Goal: Task Accomplishment & Management: Use online tool/utility

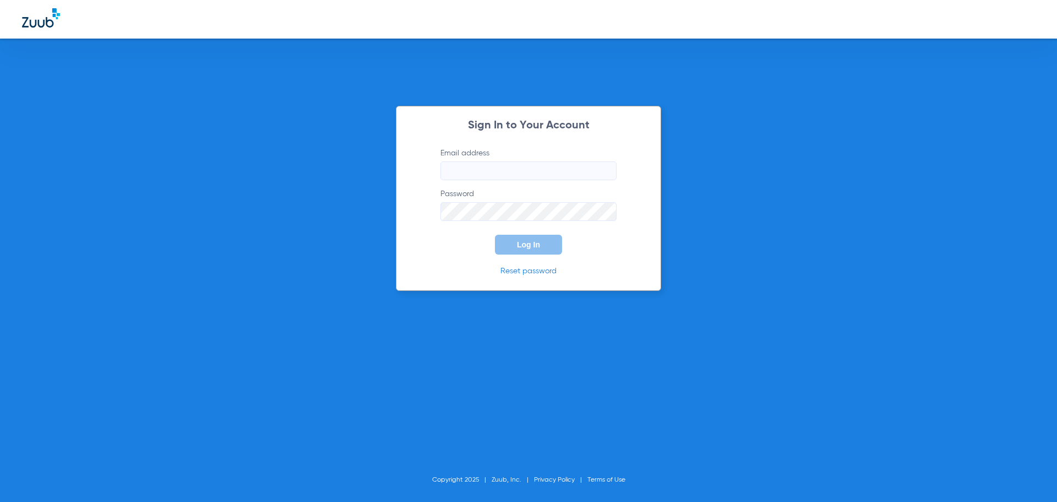
type input "sarah.umphrey@bluetreedental.com"
drag, startPoint x: 444, startPoint y: 244, endPoint x: 463, endPoint y: 231, distance: 22.9
click at [448, 241] on form "Email address sarah.umphrey@bluetreedental.com Password Log In" at bounding box center [528, 201] width 209 height 107
click at [514, 237] on button "Log In" at bounding box center [528, 245] width 67 height 20
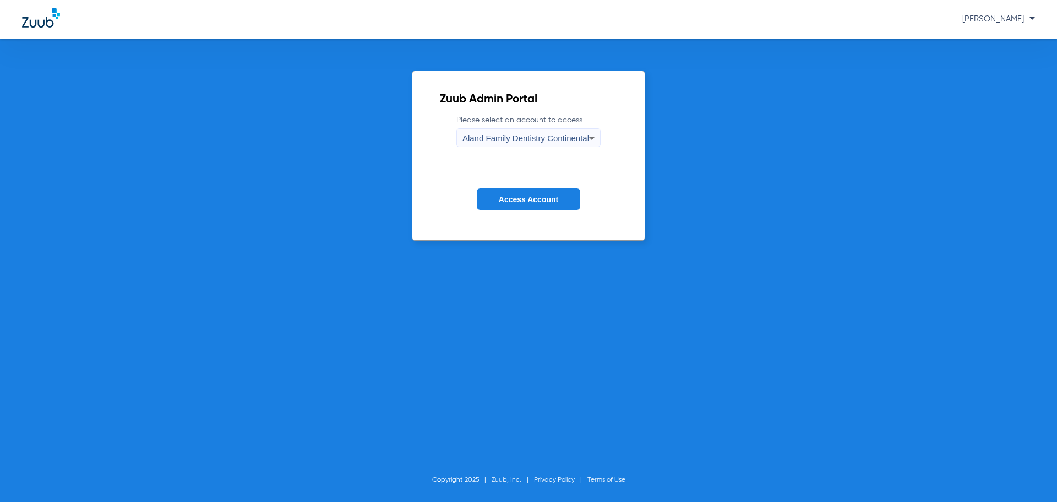
click at [523, 200] on span "Access Account" at bounding box center [528, 199] width 59 height 9
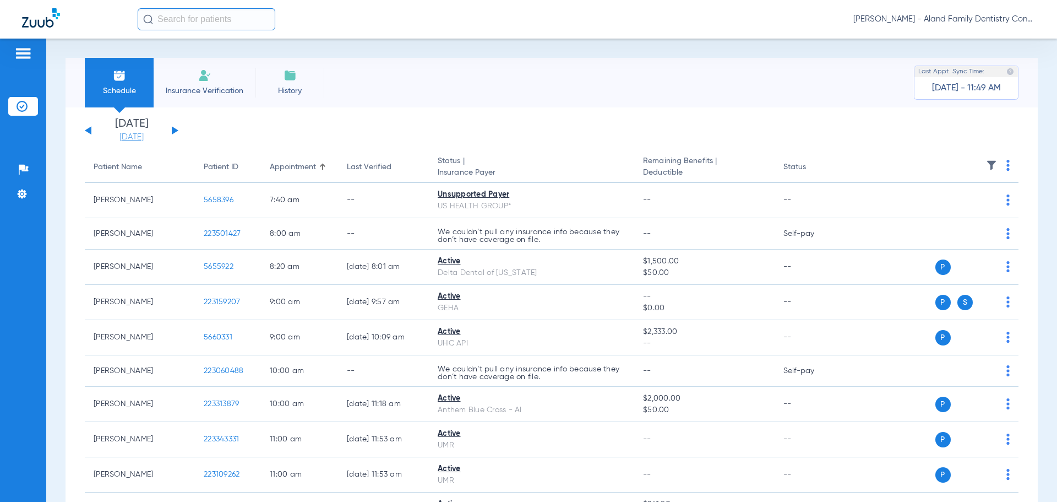
click at [144, 132] on link "[DATE]" at bounding box center [132, 137] width 66 height 11
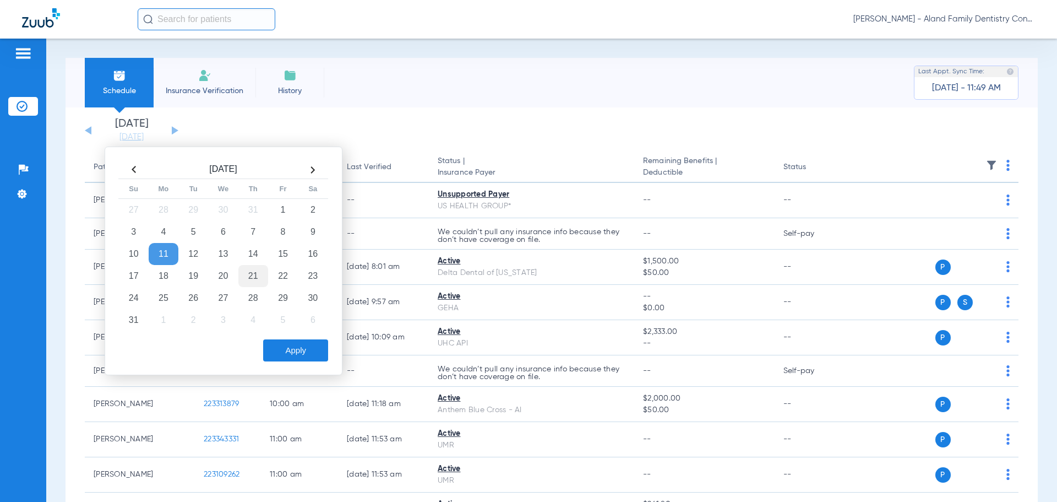
click at [251, 276] on td "21" at bounding box center [253, 276] width 30 height 22
click at [310, 336] on div "Apply" at bounding box center [222, 348] width 212 height 28
click at [314, 347] on button "Apply" at bounding box center [295, 350] width 65 height 22
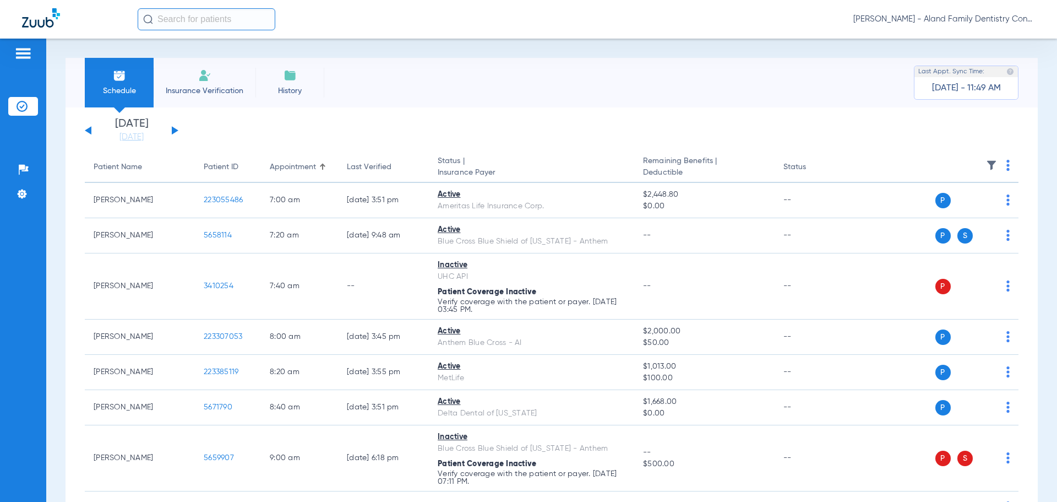
click at [562, 69] on div "Schedule Insurance Verification History Last Appt. Sync Time: Today - 11:49 AM" at bounding box center [552, 83] width 973 height 50
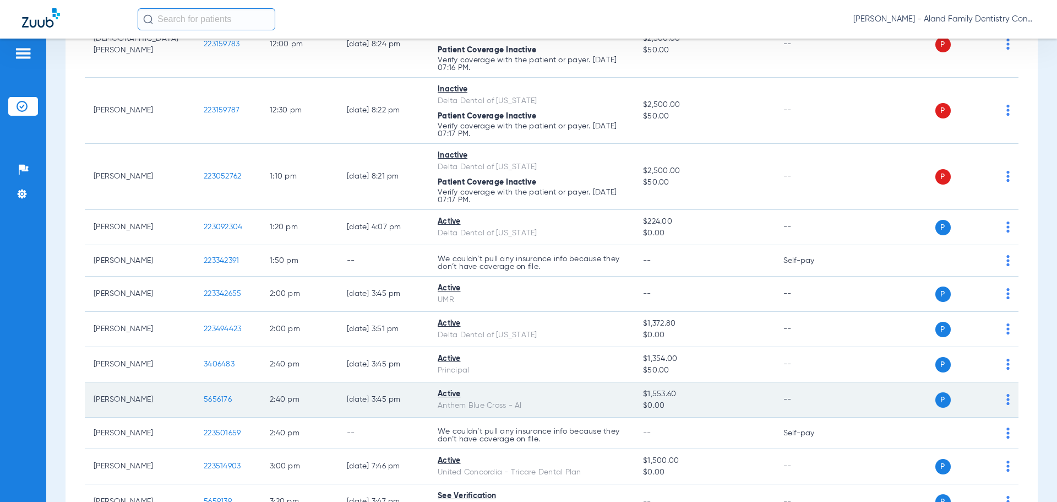
scroll to position [1216, 0]
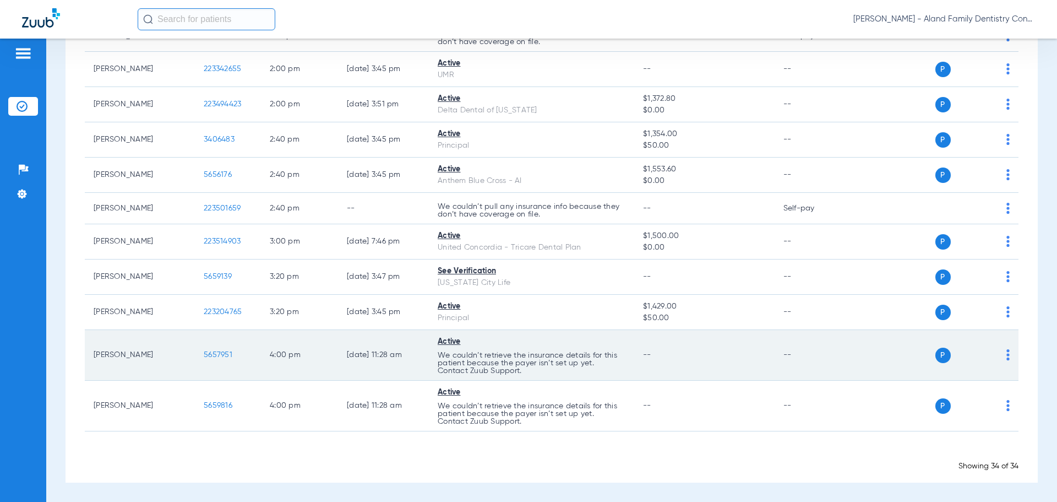
click at [1008, 351] on td "P S" at bounding box center [934, 355] width 170 height 51
click at [1005, 354] on td "P S" at bounding box center [934, 355] width 170 height 51
click at [1002, 355] on td "P S" at bounding box center [934, 355] width 170 height 51
click at [1007, 354] on img at bounding box center [1008, 354] width 3 height 11
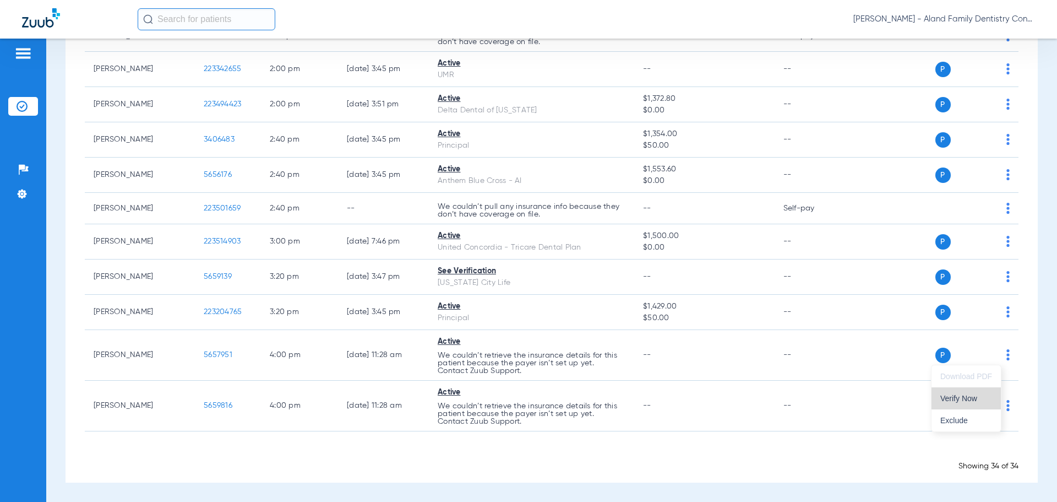
click at [969, 404] on button "Verify Now" at bounding box center [966, 398] width 69 height 22
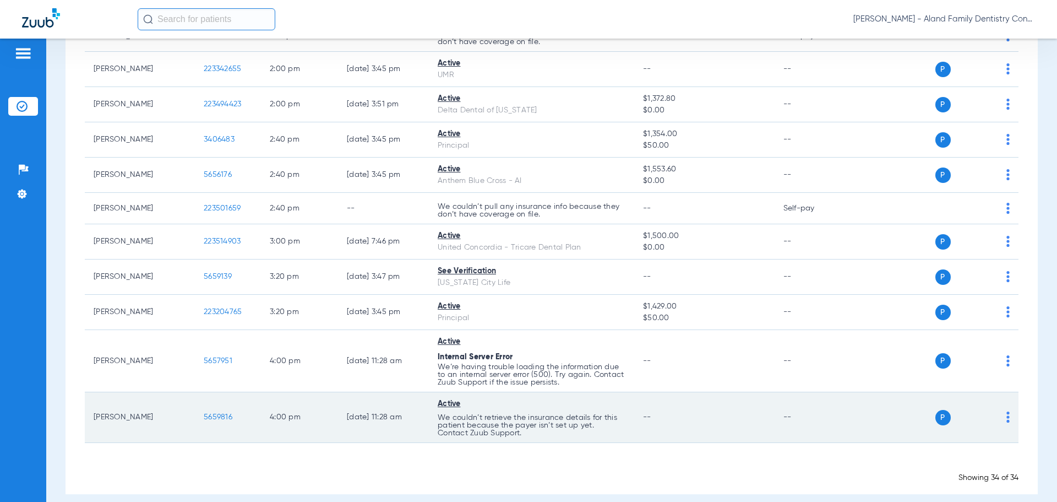
click at [1007, 419] on img at bounding box center [1008, 416] width 3 height 11
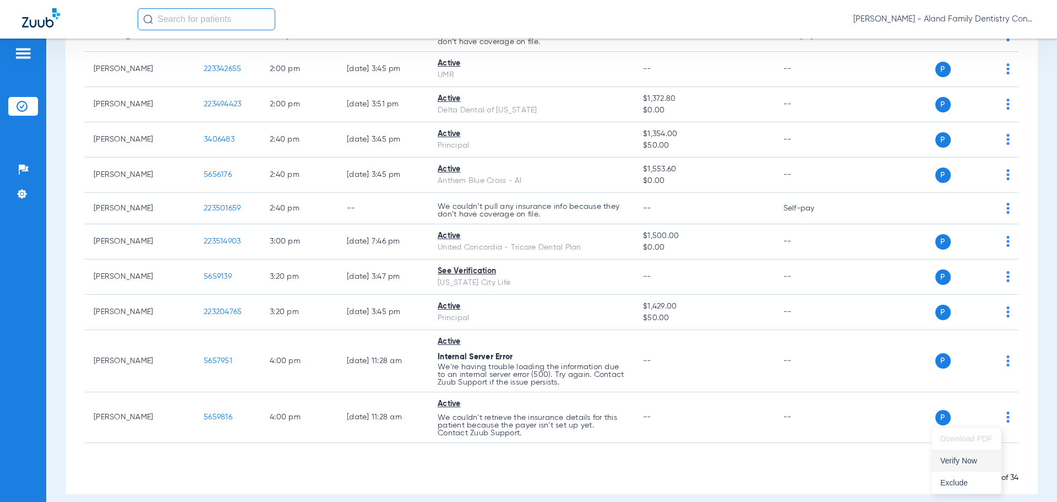
click at [952, 459] on span "Verify Now" at bounding box center [967, 461] width 52 height 8
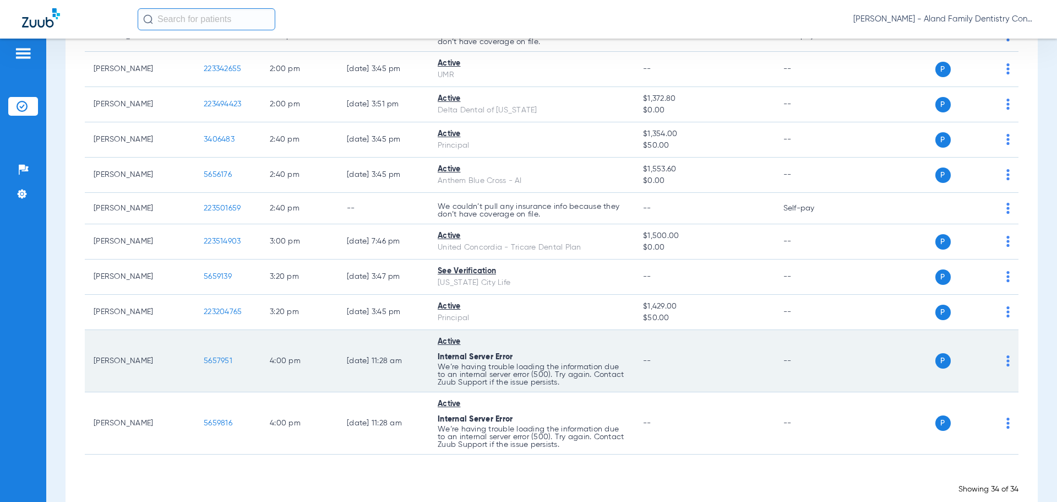
drag, startPoint x: 1000, startPoint y: 360, endPoint x: 1000, endPoint y: 367, distance: 6.6
click at [1007, 362] on img at bounding box center [1008, 360] width 3 height 11
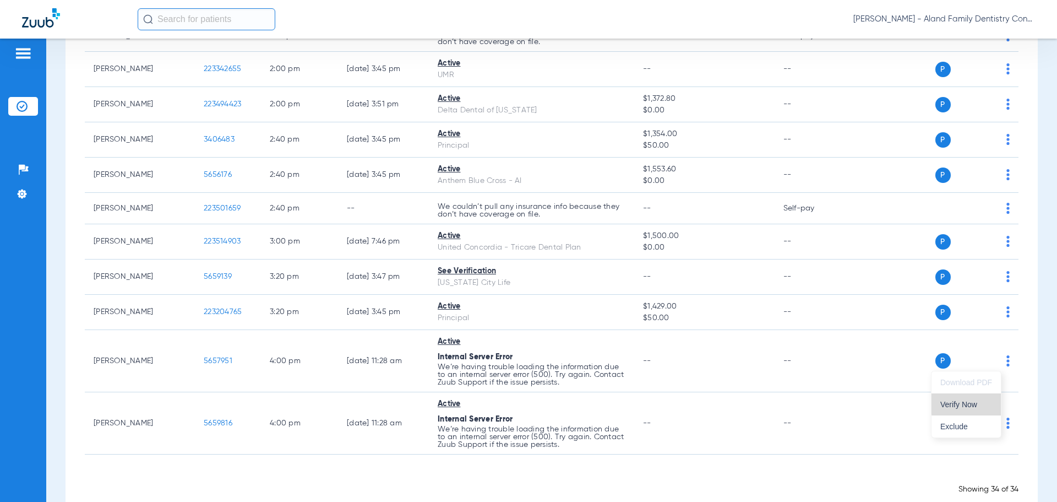
click at [978, 402] on span "Verify Now" at bounding box center [967, 404] width 52 height 8
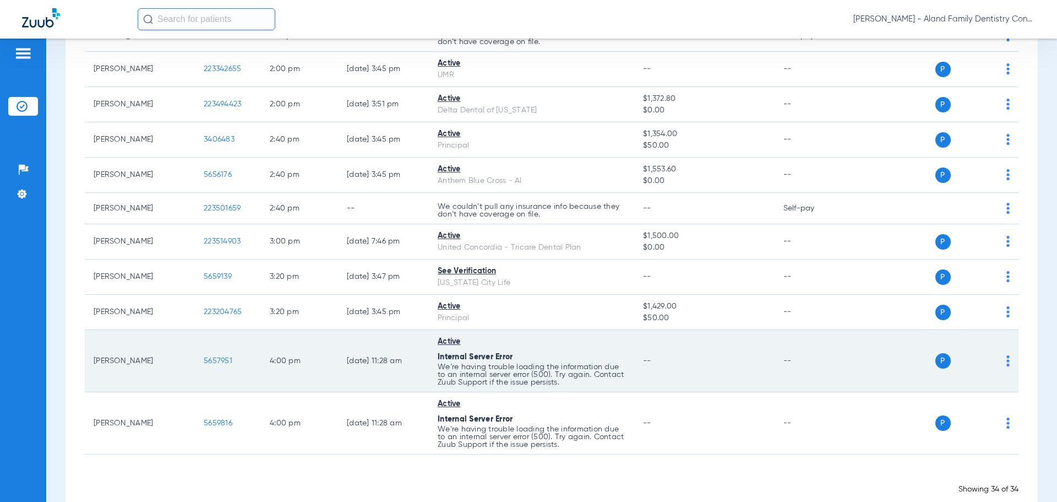
click at [720, 380] on td "--" at bounding box center [704, 361] width 140 height 62
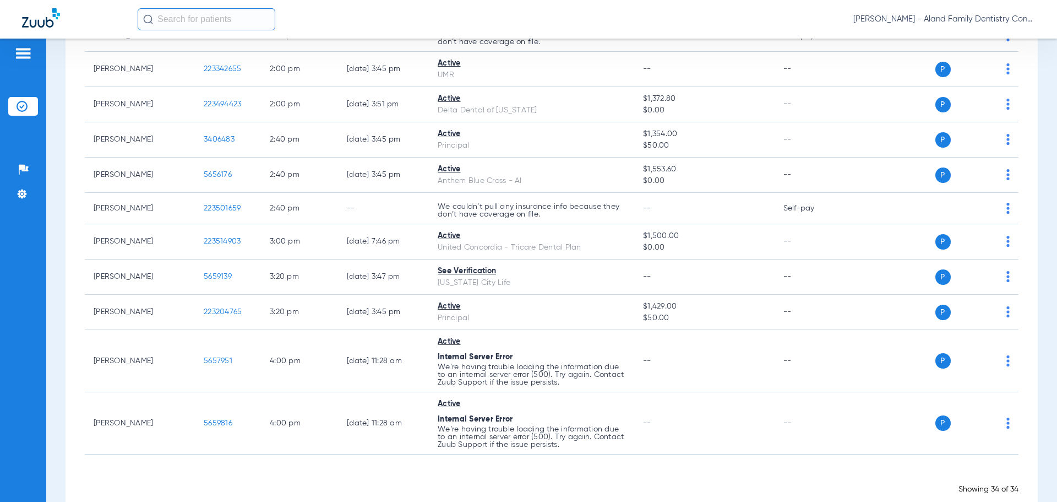
scroll to position [388, 0]
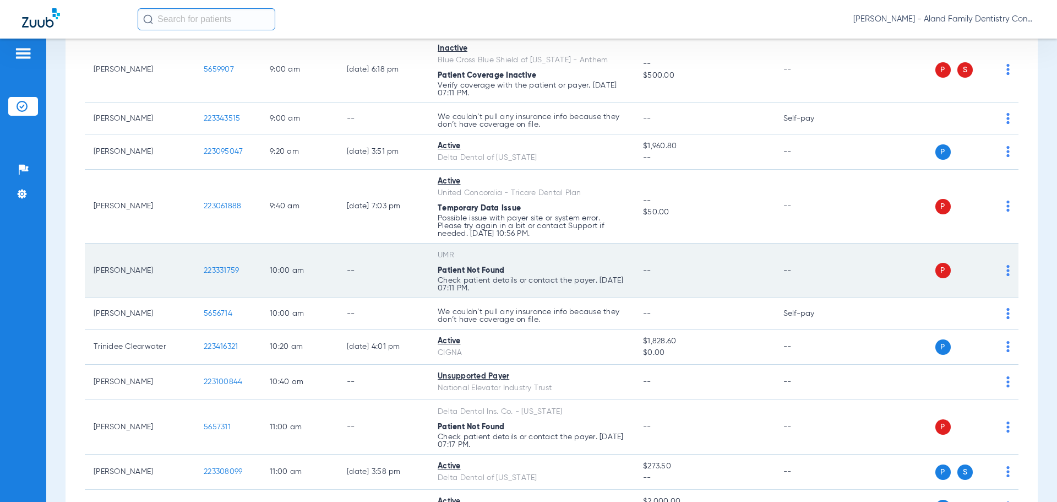
click at [997, 270] on div "P S" at bounding box center [929, 270] width 161 height 15
click at [1007, 270] on img at bounding box center [1008, 270] width 3 height 11
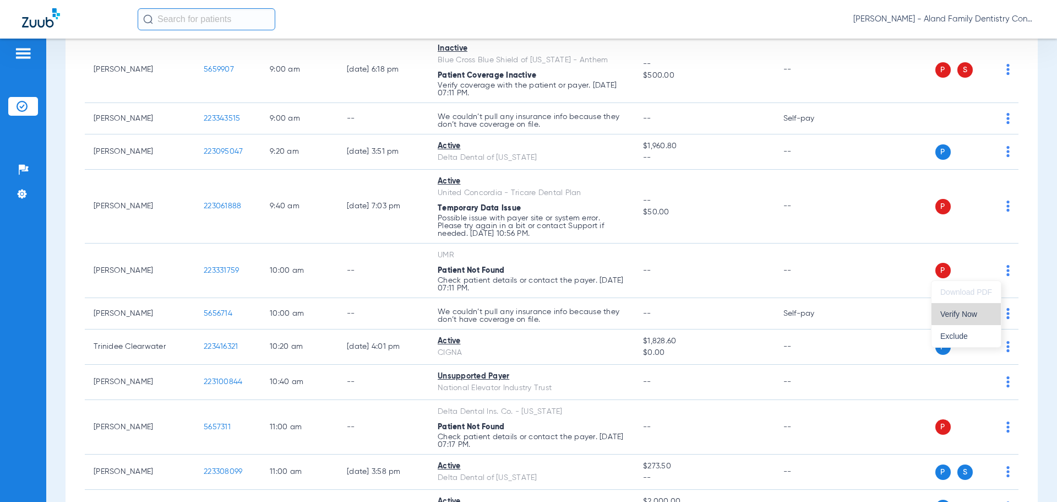
click at [976, 312] on span "Verify Now" at bounding box center [967, 314] width 52 height 8
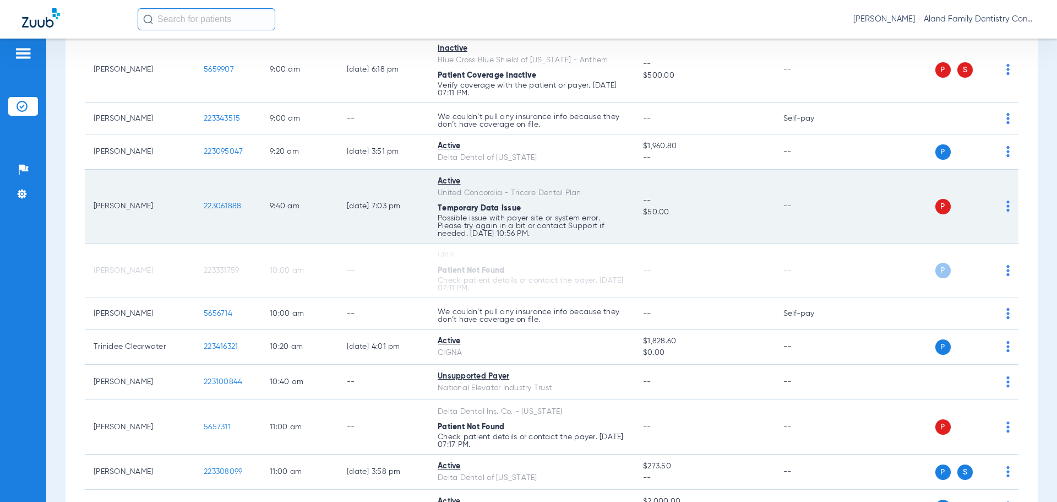
click at [1007, 209] on img at bounding box center [1008, 205] width 3 height 11
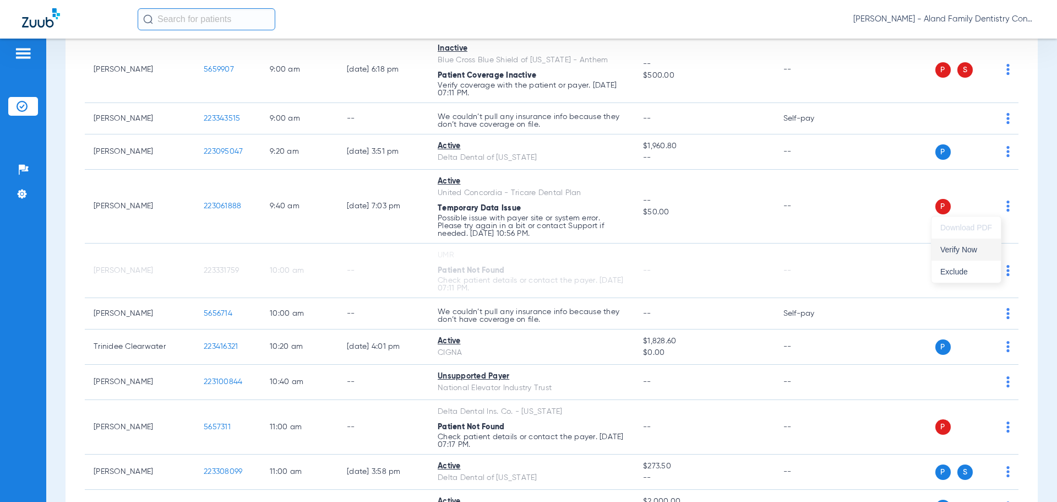
click at [972, 250] on span "Verify Now" at bounding box center [967, 250] width 52 height 8
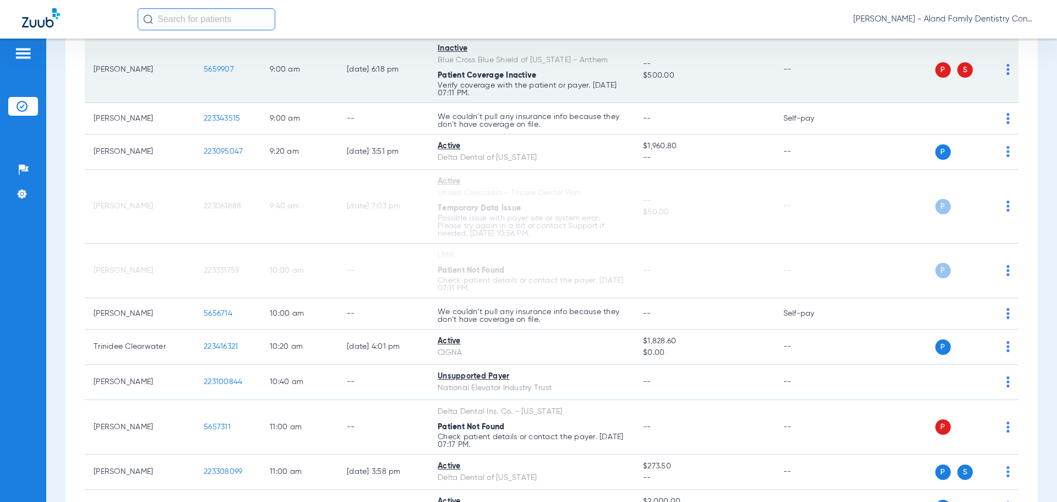
click at [1002, 68] on td "P S" at bounding box center [934, 70] width 170 height 66
click at [1007, 71] on img at bounding box center [1008, 69] width 3 height 11
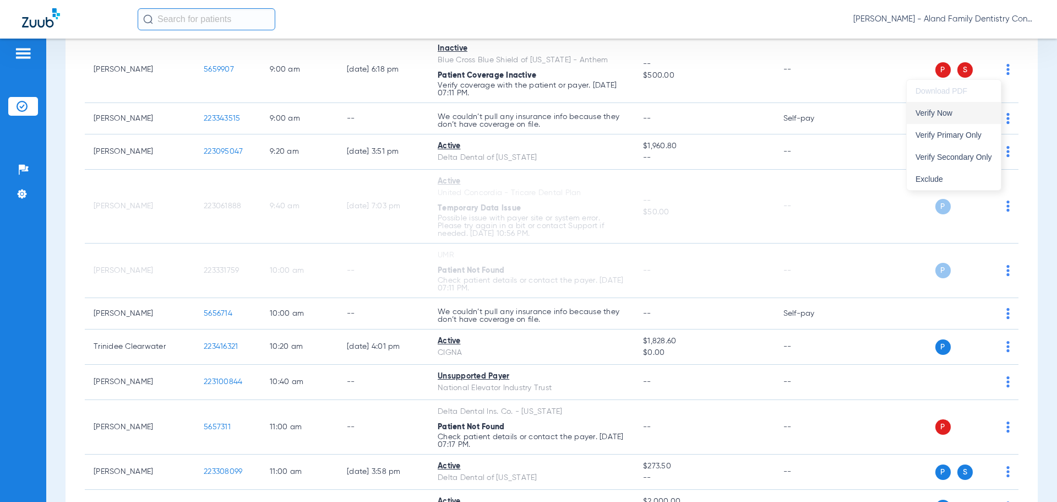
click at [962, 112] on span "Verify Now" at bounding box center [954, 113] width 77 height 8
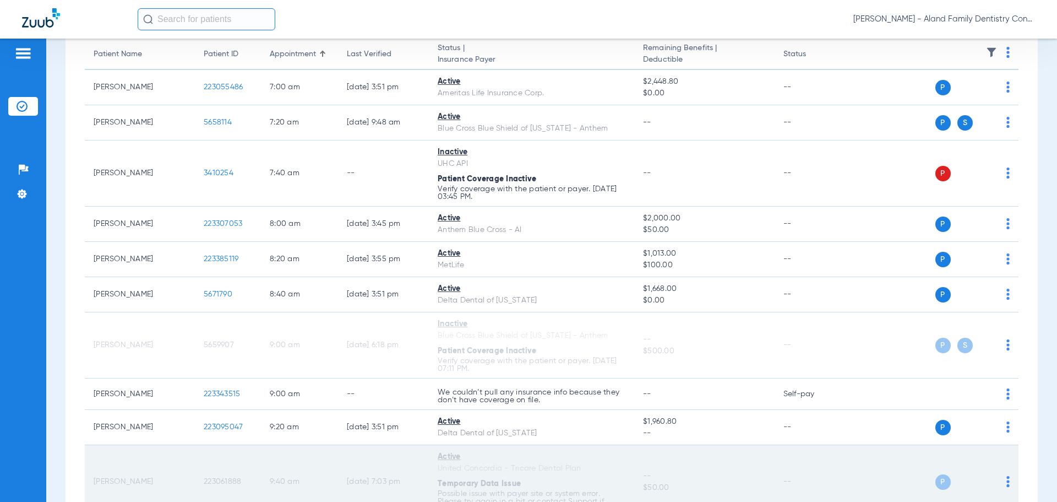
scroll to position [3, 0]
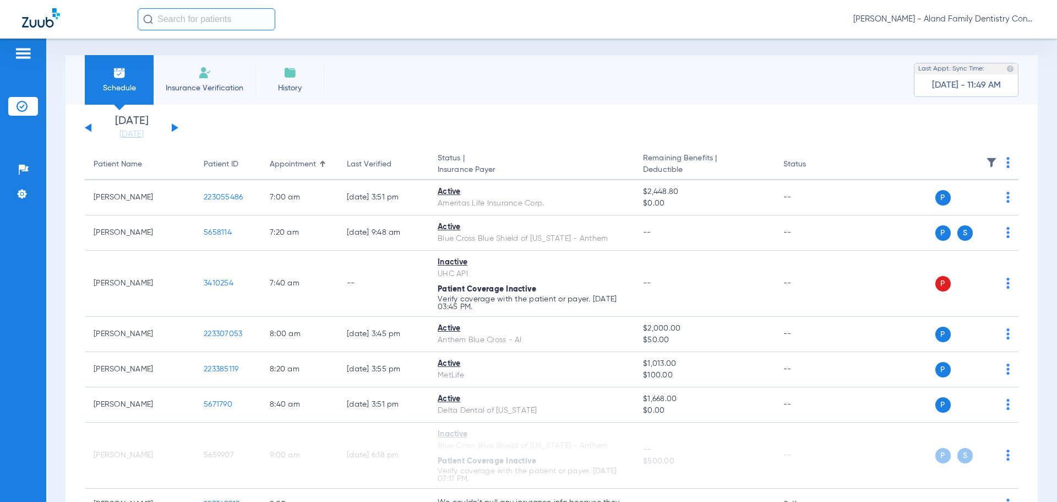
click at [87, 128] on button at bounding box center [88, 127] width 7 height 8
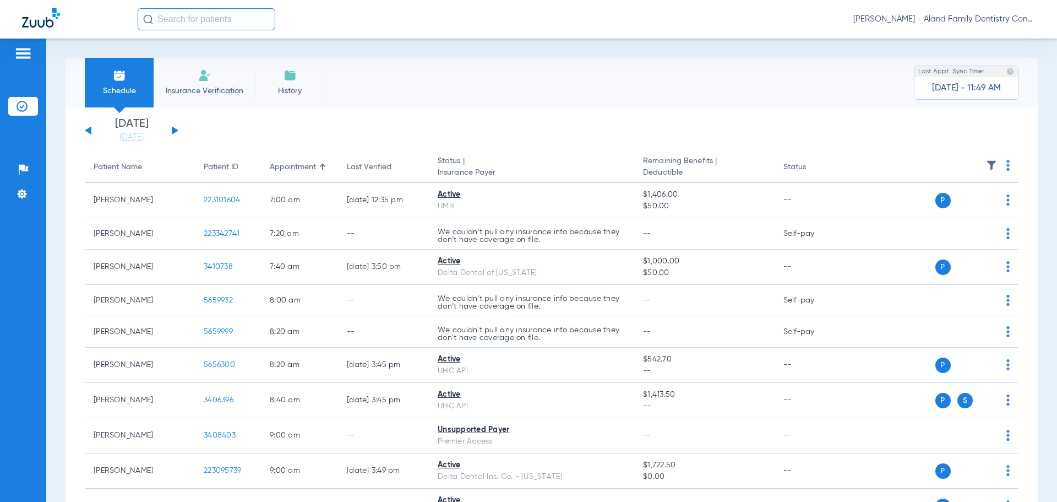
click at [1020, 19] on span "Sarah Umphrey - Aland Family Dentistry Continental" at bounding box center [945, 19] width 182 height 11
click at [972, 41] on span "Account Selection" at bounding box center [994, 39] width 62 height 8
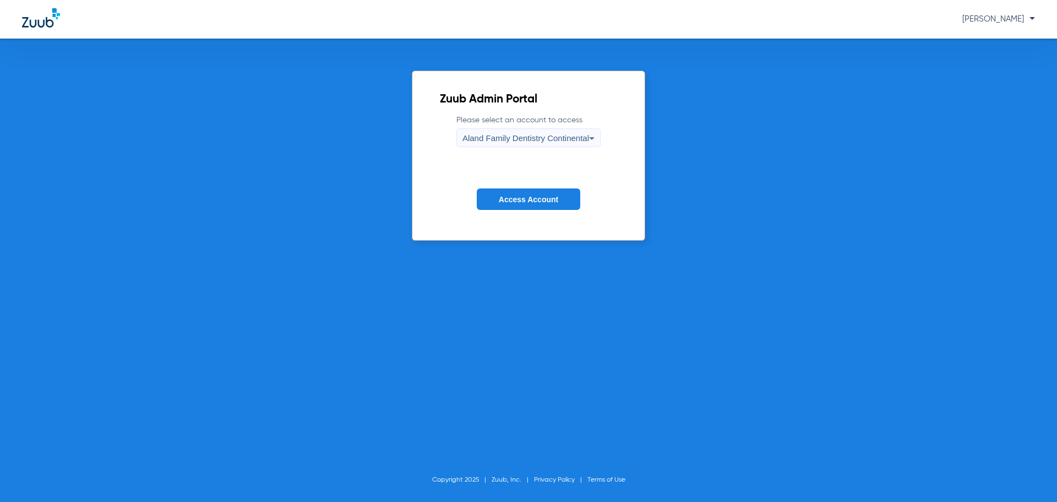
click at [550, 145] on div "Aland Family Dentistry Continental" at bounding box center [526, 138] width 127 height 19
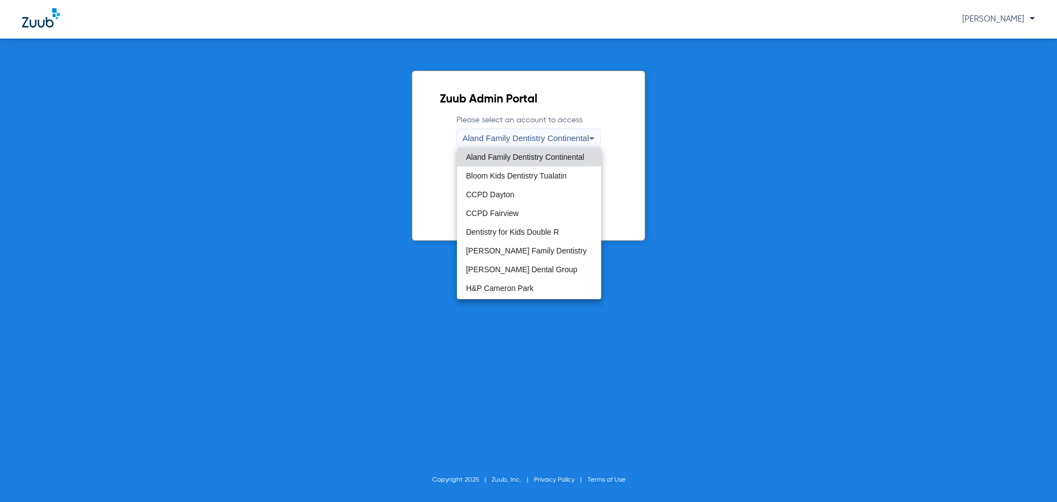
scroll to position [165, 0]
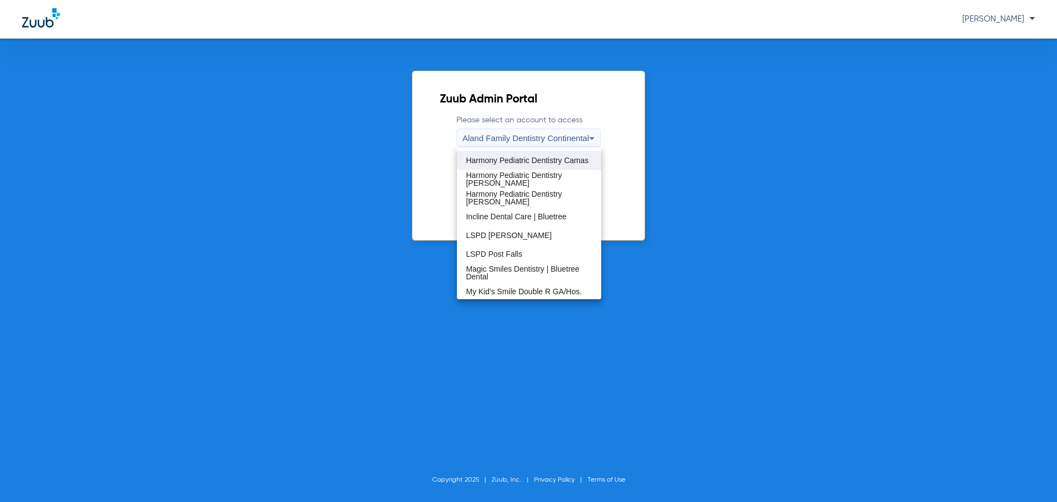
click at [511, 164] on span "Harmony Pediatric Dentistry Camas" at bounding box center [527, 160] width 123 height 8
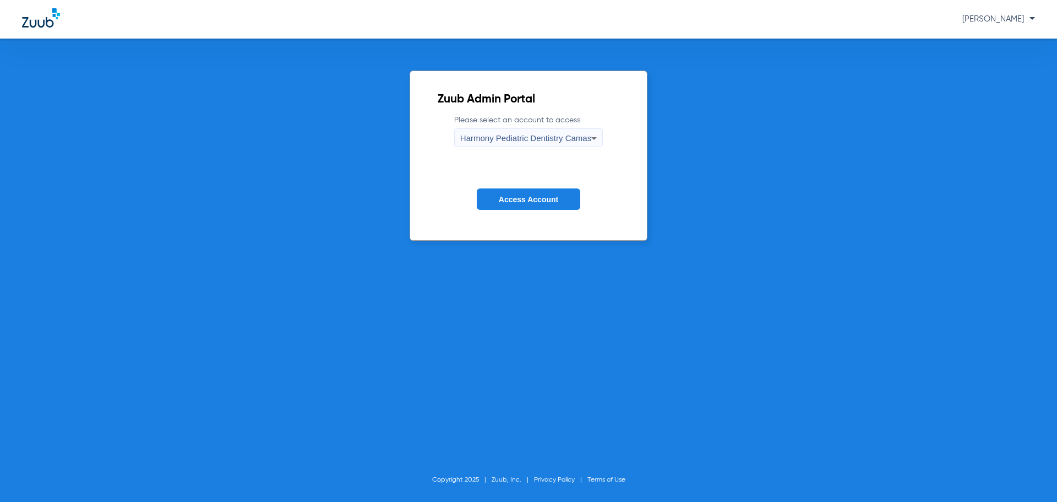
click at [515, 197] on span "Access Account" at bounding box center [528, 199] width 59 height 9
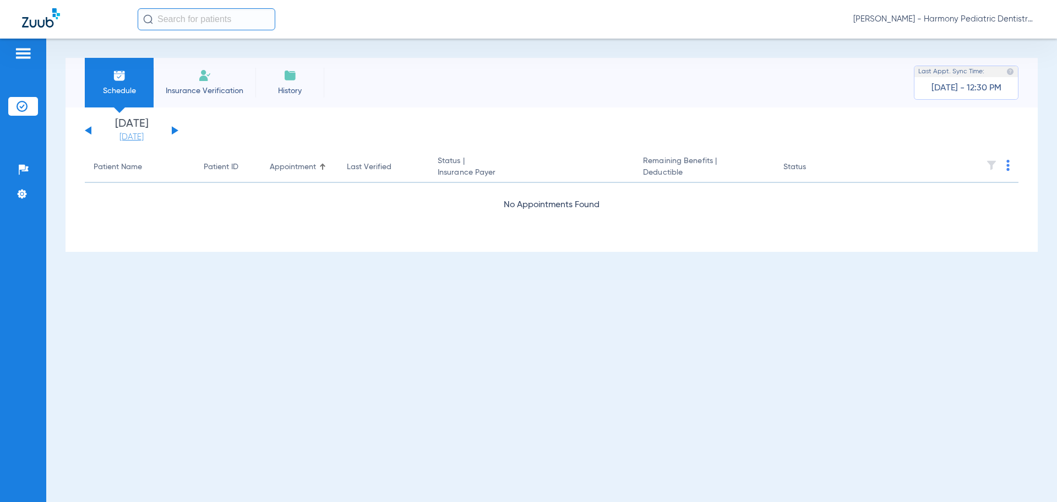
click at [116, 139] on link "[DATE]" at bounding box center [132, 137] width 66 height 11
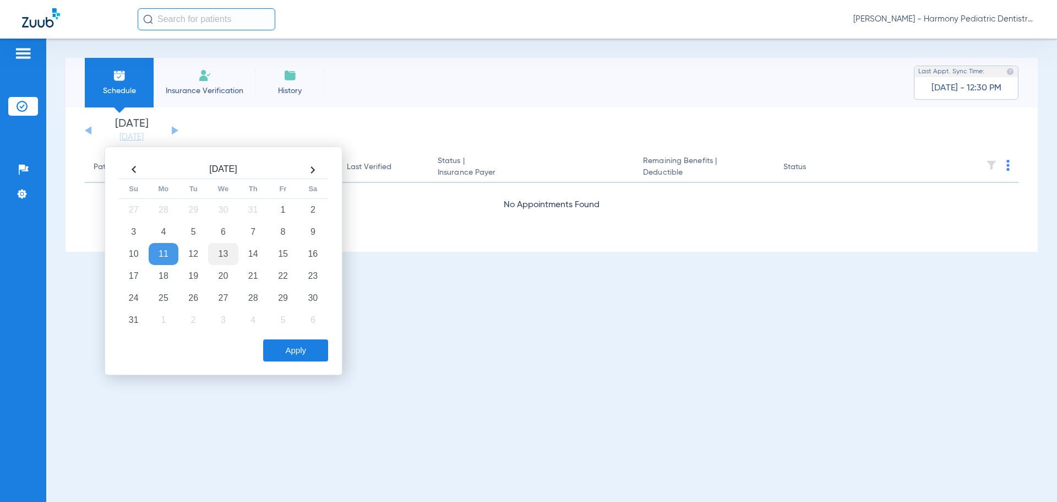
click at [227, 244] on td "13" at bounding box center [223, 254] width 30 height 22
click at [290, 353] on button "Apply" at bounding box center [295, 350] width 65 height 22
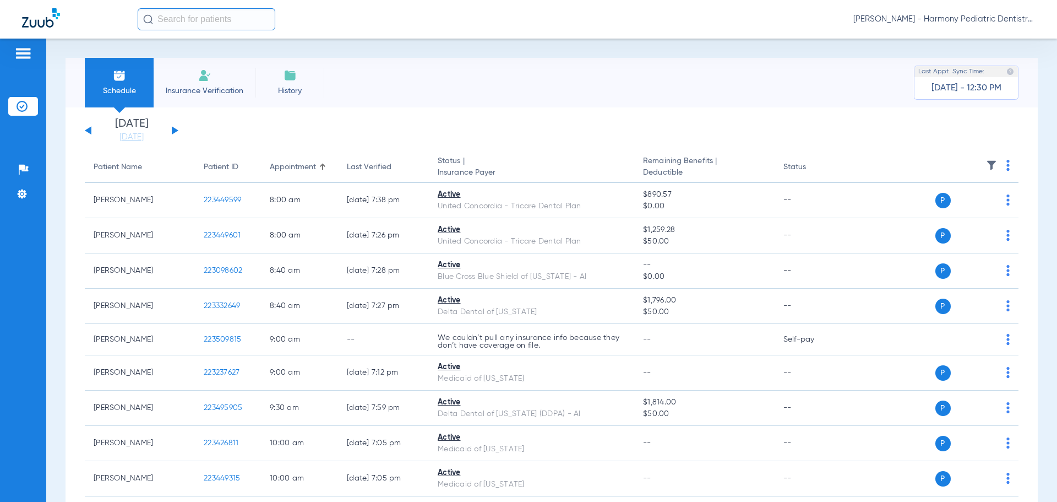
click at [623, 153] on th "Status | Insurance Payer" at bounding box center [531, 167] width 205 height 31
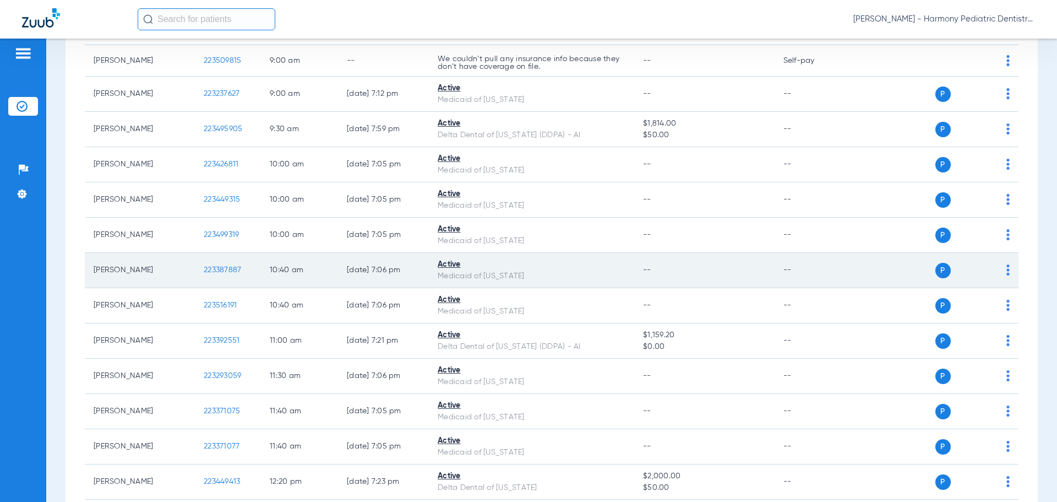
click at [997, 268] on div "P S" at bounding box center [929, 270] width 161 height 15
click at [1007, 269] on img at bounding box center [1008, 269] width 3 height 11
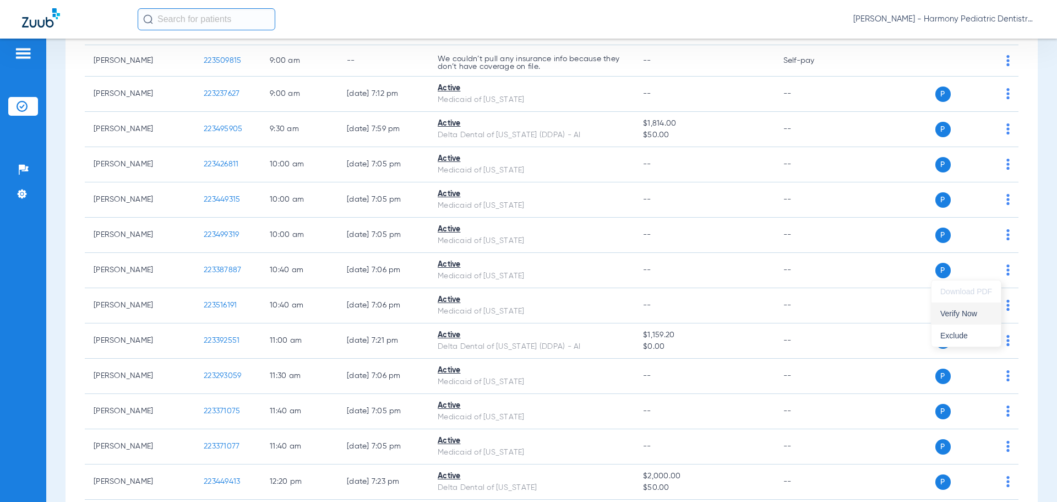
click at [970, 312] on span "Verify Now" at bounding box center [967, 314] width 52 height 8
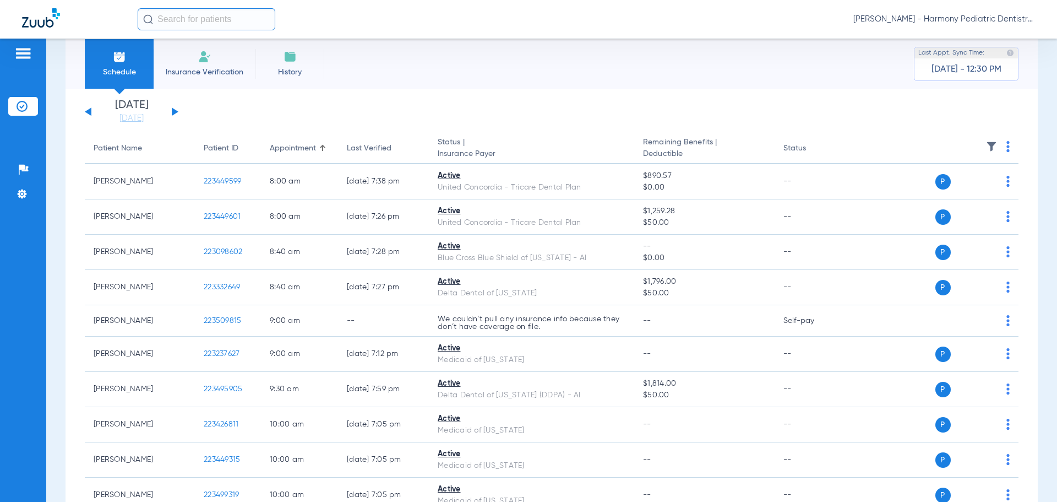
scroll to position [0, 0]
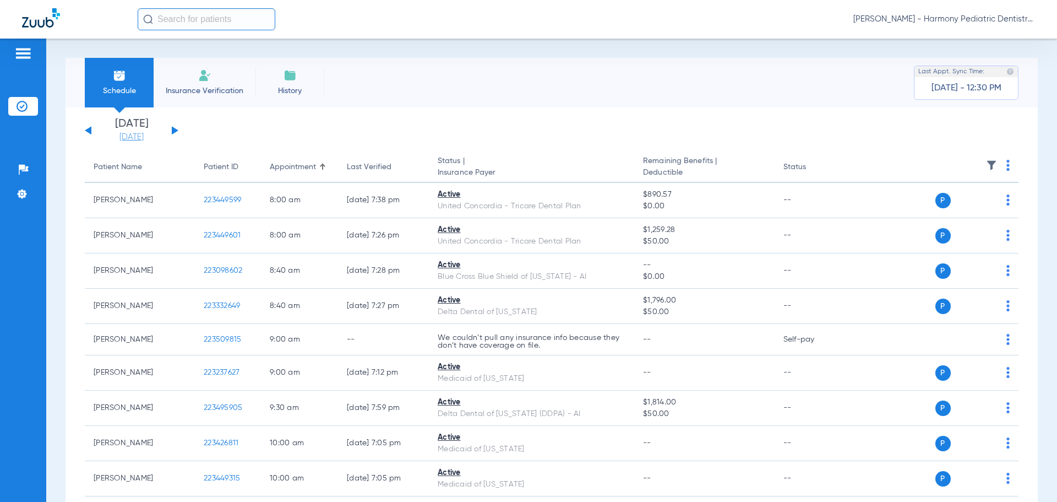
click at [148, 141] on link "[DATE]" at bounding box center [132, 137] width 66 height 11
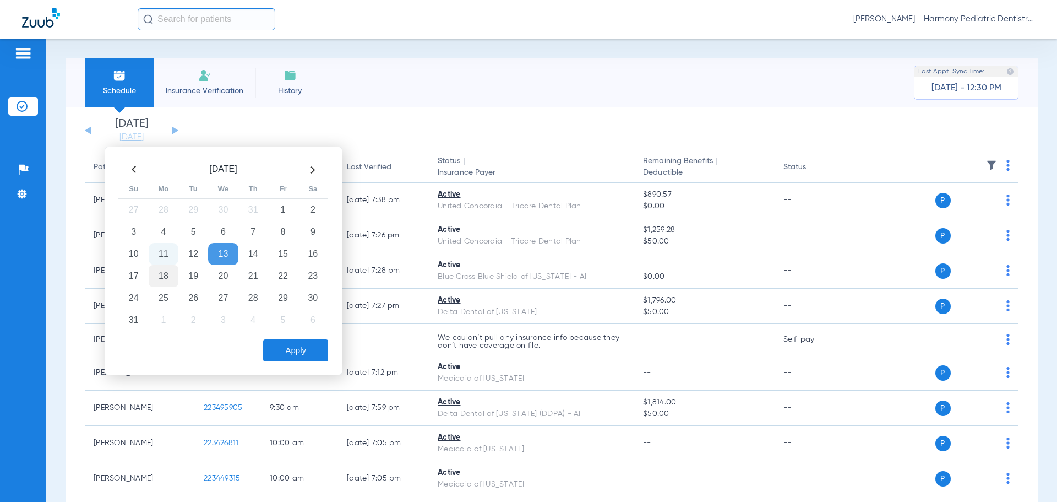
click at [160, 272] on td "18" at bounding box center [164, 276] width 30 height 22
click at [311, 343] on button "Apply" at bounding box center [295, 350] width 65 height 22
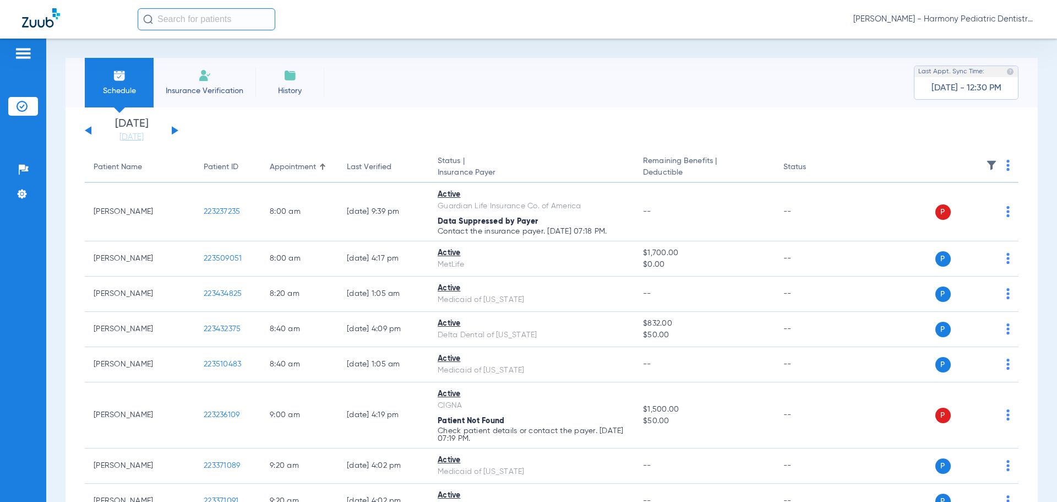
click at [712, 87] on div "Schedule Insurance Verification History Last Appt. Sync Time: Today - 12:30 PM" at bounding box center [552, 83] width 973 height 50
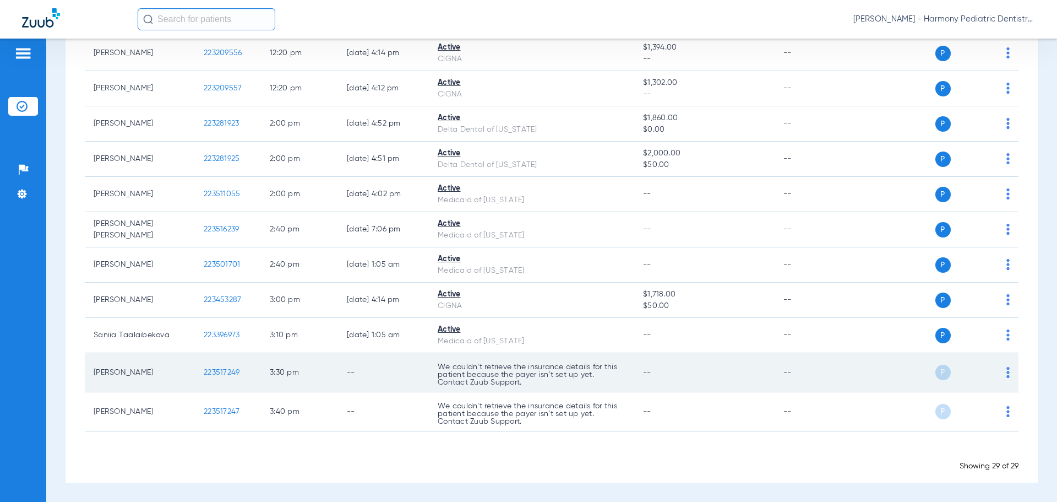
click at [1002, 369] on td "P S" at bounding box center [934, 372] width 170 height 39
click at [1007, 370] on img at bounding box center [1008, 372] width 3 height 11
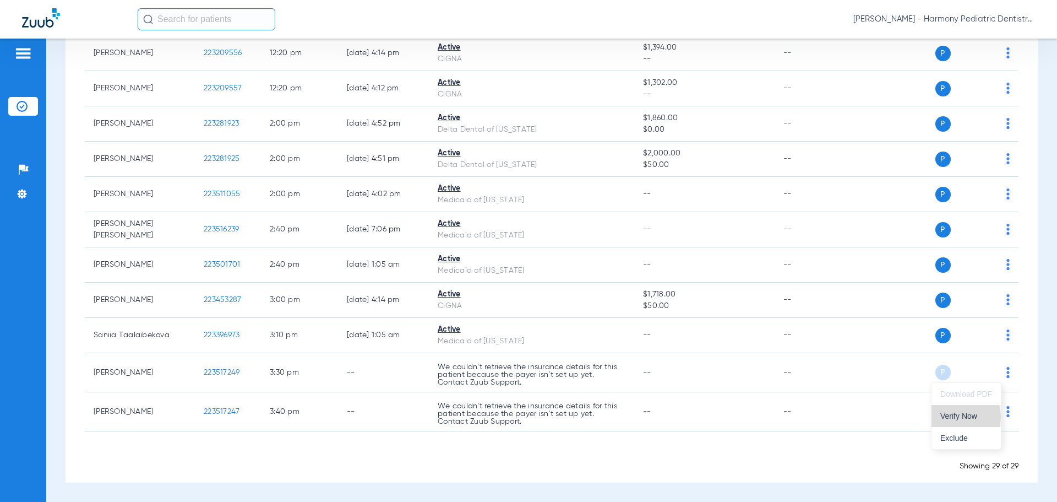
click at [959, 416] on span "Verify Now" at bounding box center [967, 416] width 52 height 8
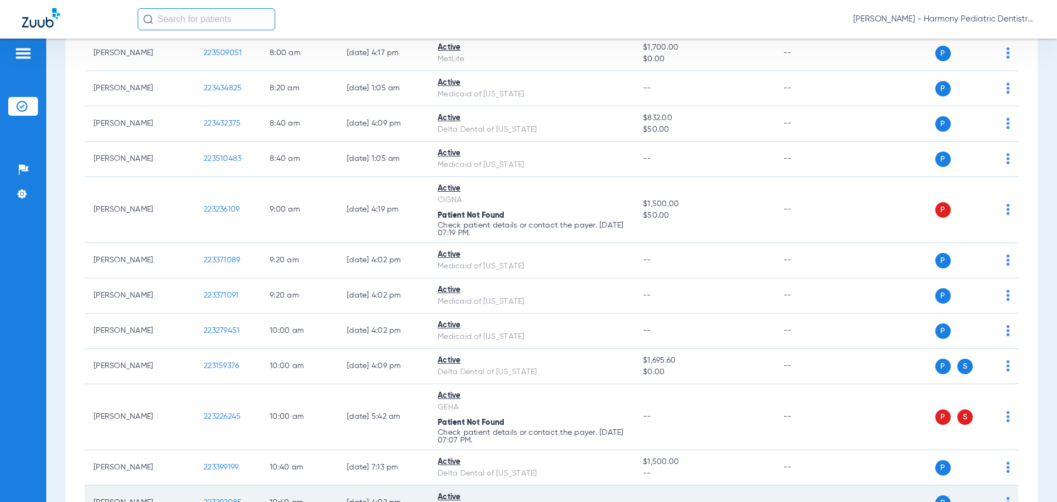
scroll to position [0, 0]
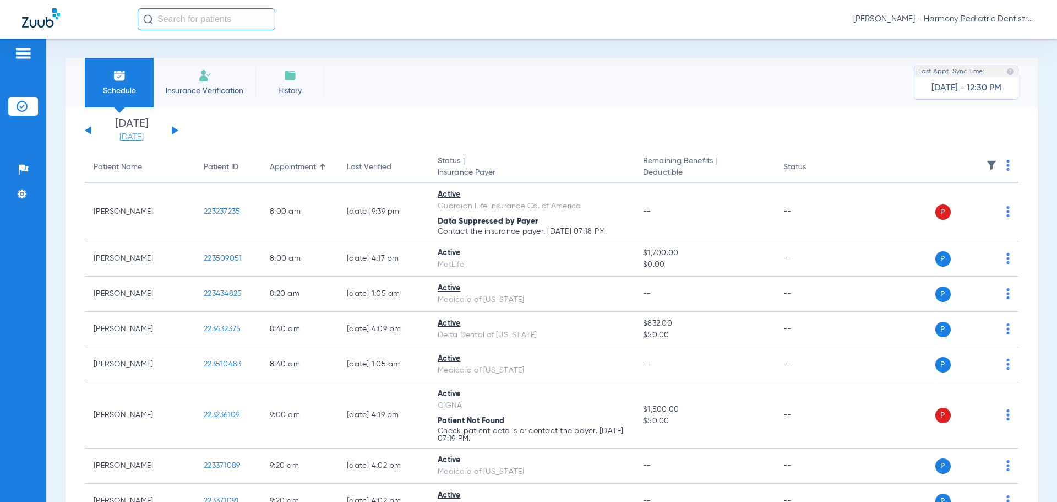
click at [150, 137] on link "[DATE]" at bounding box center [132, 137] width 66 height 11
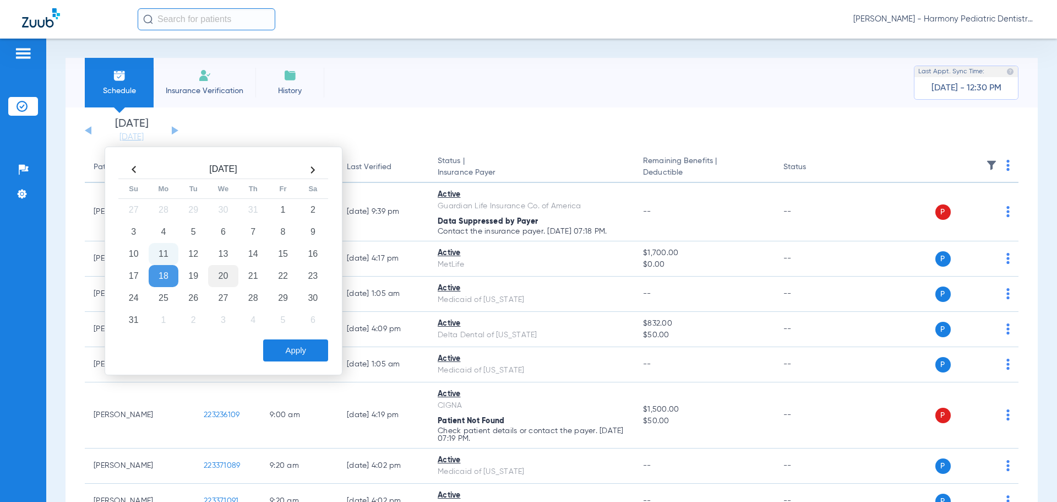
click at [224, 277] on td "20" at bounding box center [223, 276] width 30 height 22
click at [431, 105] on div "Schedule Insurance Verification History Last Appt. Sync Time: Today - 12:30 PM" at bounding box center [552, 83] width 973 height 50
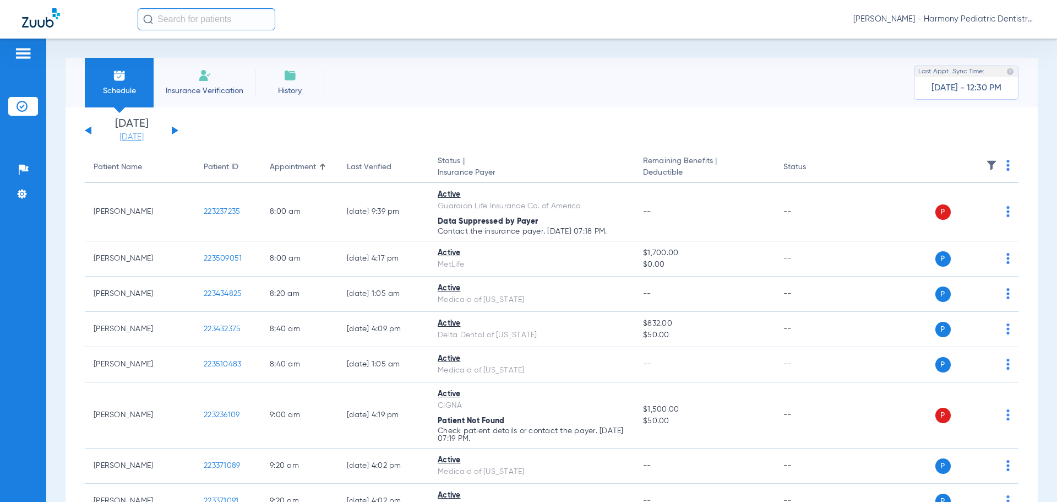
click at [132, 140] on link "[DATE]" at bounding box center [132, 137] width 66 height 11
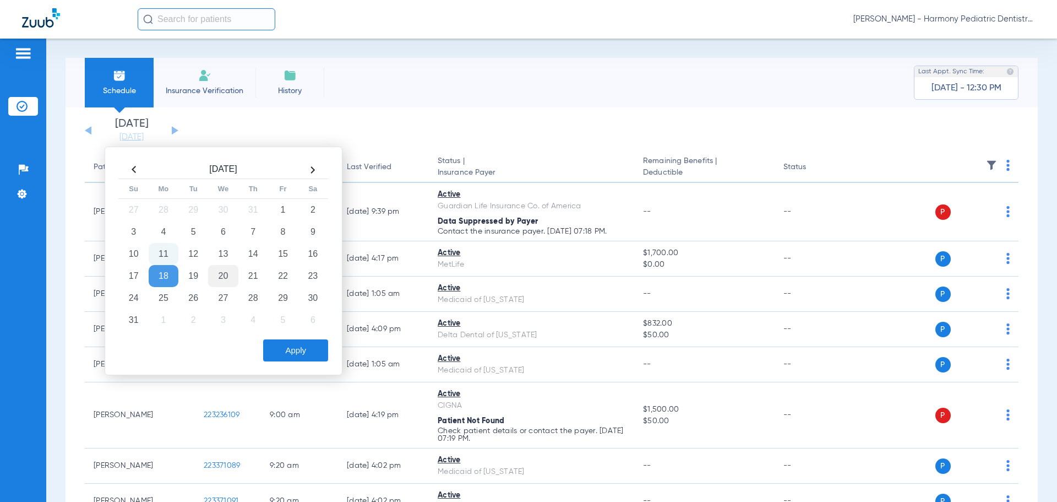
click at [222, 275] on td "20" at bounding box center [223, 276] width 30 height 22
click at [288, 351] on button "Apply" at bounding box center [295, 350] width 65 height 22
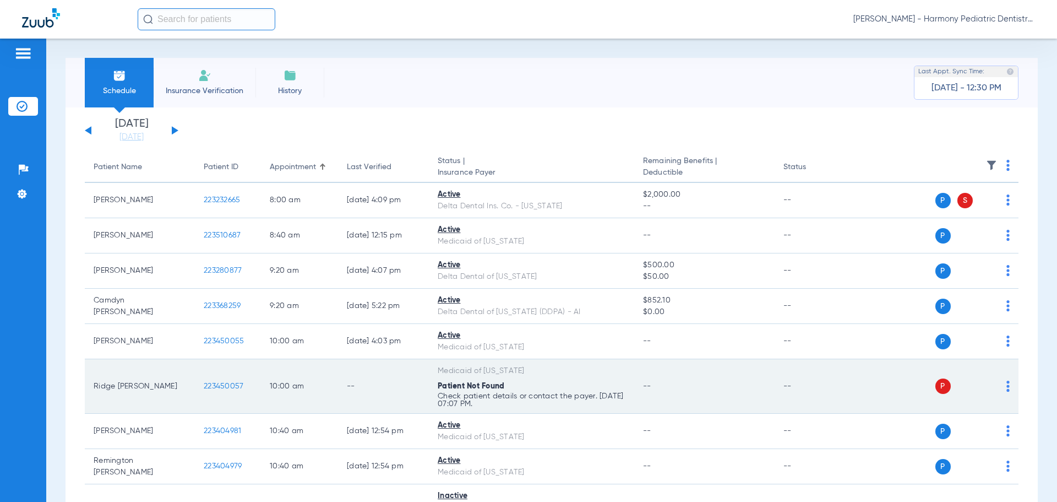
click at [1005, 388] on td "P S" at bounding box center [934, 386] width 170 height 55
click at [1007, 387] on img at bounding box center [1008, 386] width 3 height 11
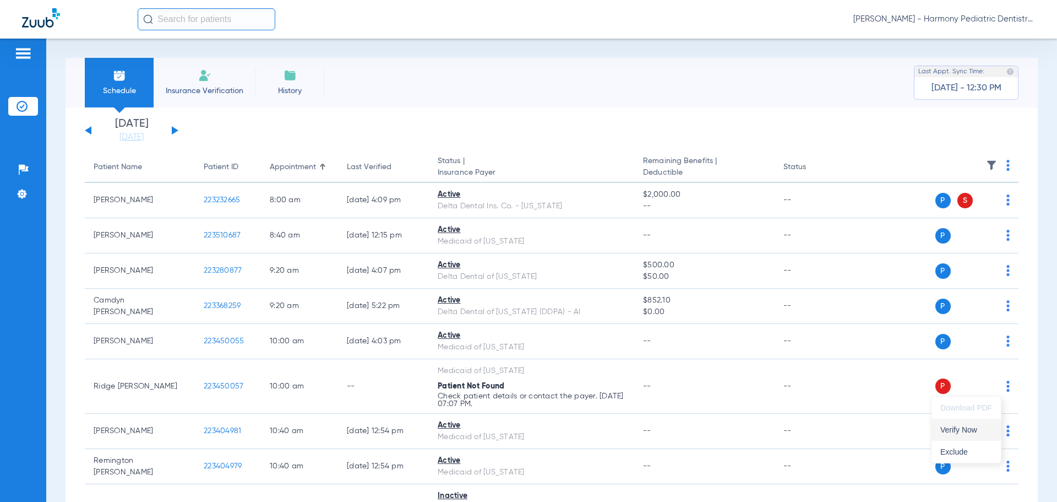
click at [977, 430] on span "Verify Now" at bounding box center [967, 430] width 52 height 8
click at [973, 13] on div "Sarah Umphrey - Harmony Pediatric Dentistry Camas" at bounding box center [587, 19] width 898 height 22
click at [972, 20] on span "Sarah Umphrey - Harmony Pediatric Dentistry Camas" at bounding box center [945, 19] width 182 height 11
click at [976, 32] on button "Account Selection" at bounding box center [993, 39] width 79 height 22
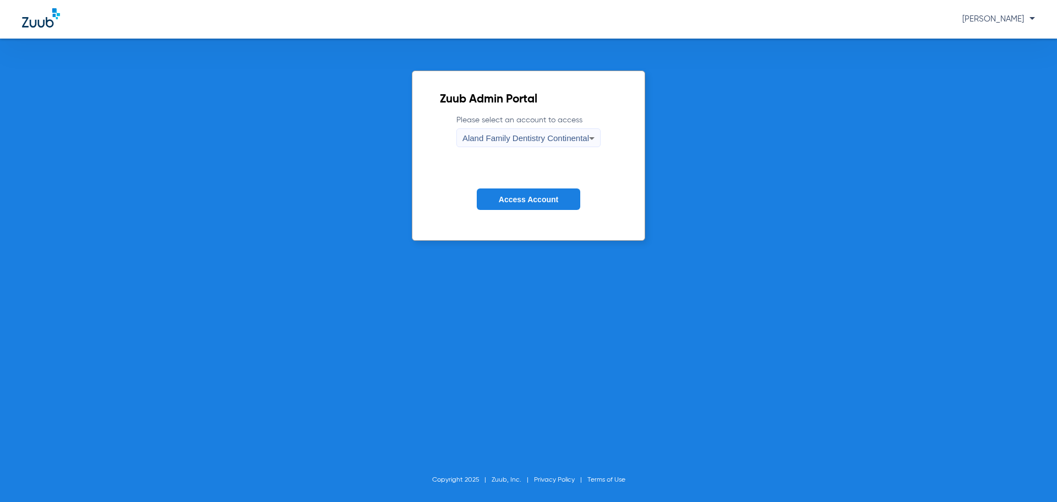
click at [485, 135] on span "Aland Family Dentistry Continental" at bounding box center [526, 137] width 127 height 9
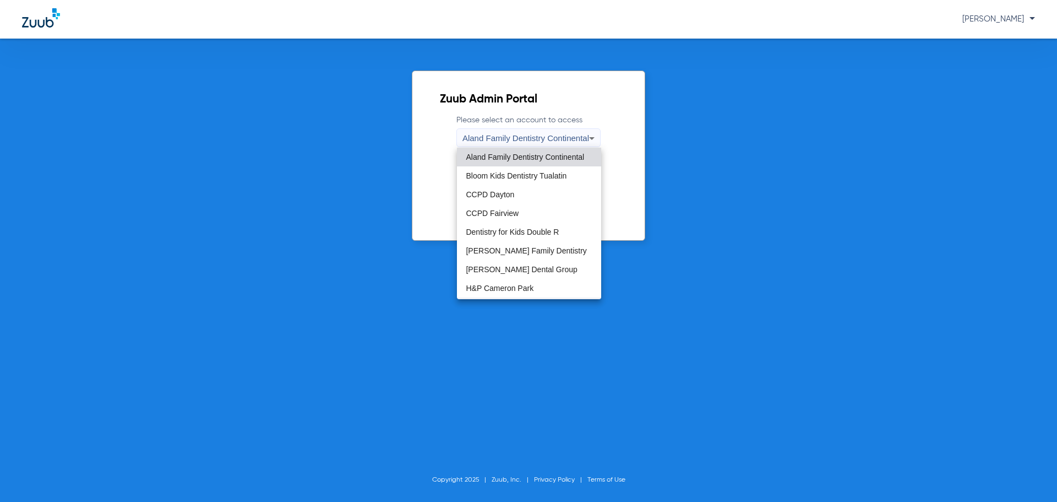
scroll to position [165, 0]
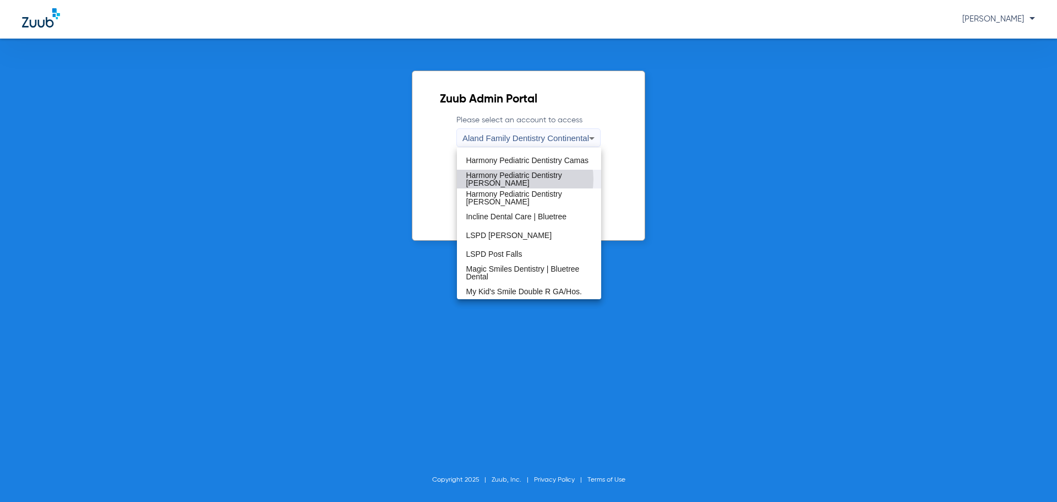
click at [524, 179] on span "Harmony Pediatric Dentistry Gresham" at bounding box center [529, 178] width 126 height 15
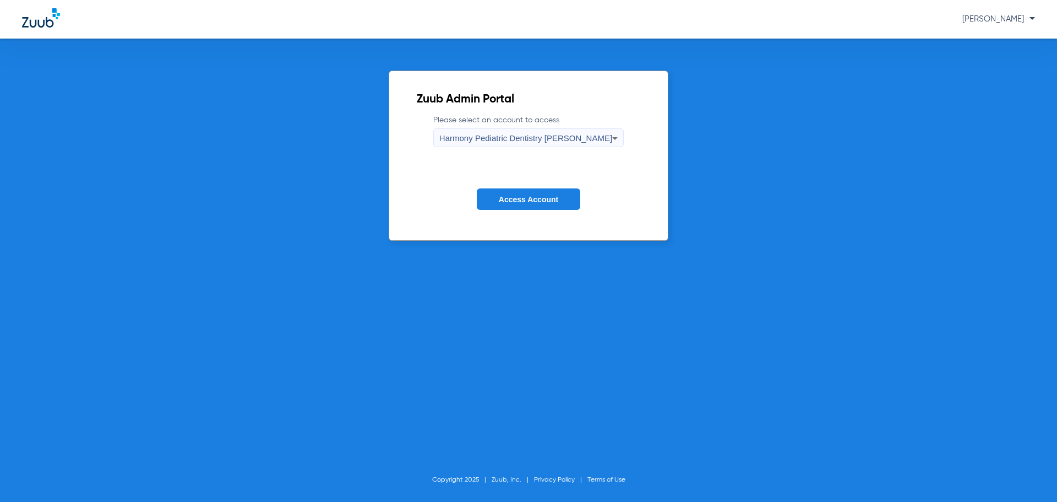
click at [526, 204] on button "Access Account" at bounding box center [529, 198] width 104 height 21
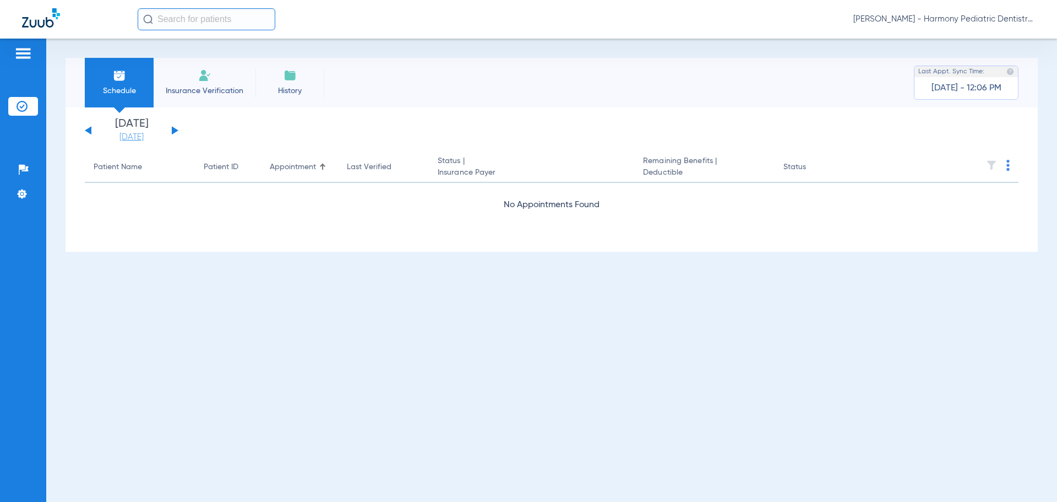
click at [152, 137] on link "[DATE]" at bounding box center [132, 137] width 66 height 11
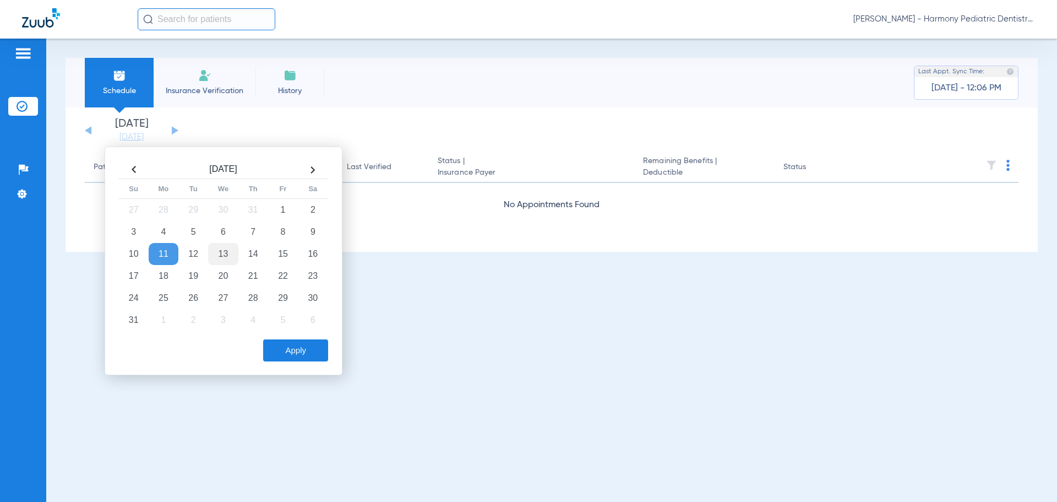
click at [228, 250] on td "13" at bounding box center [223, 254] width 30 height 22
click at [283, 345] on button "Apply" at bounding box center [295, 350] width 65 height 22
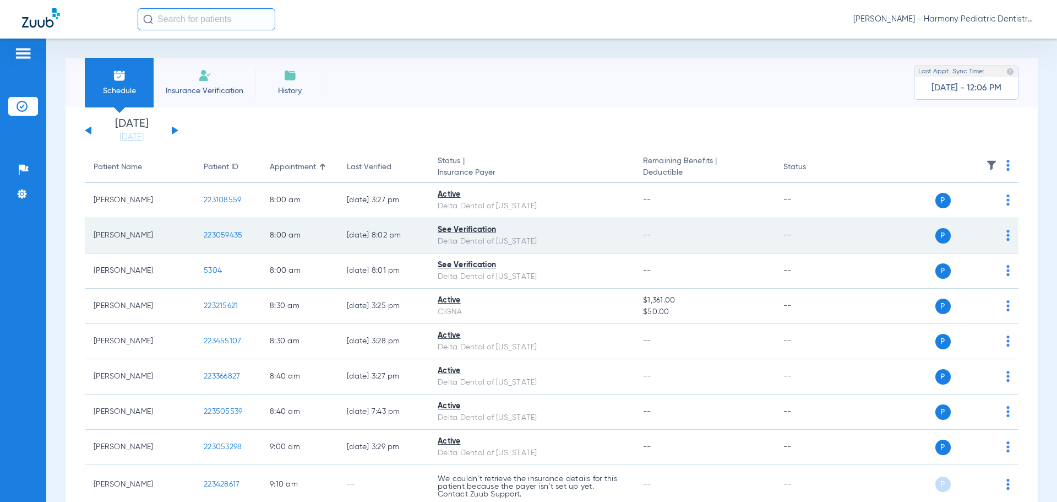
click at [1007, 230] on img at bounding box center [1008, 235] width 3 height 11
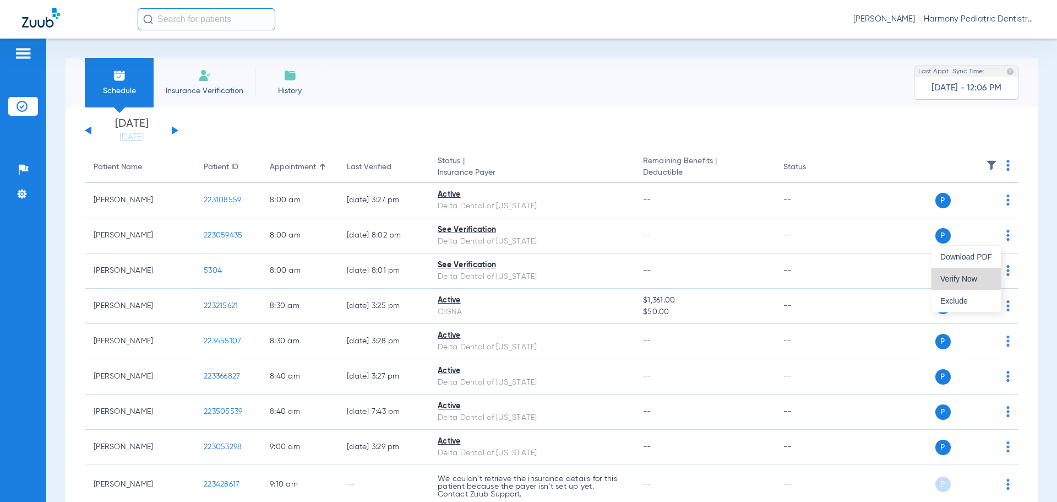
click at [984, 275] on span "Verify Now" at bounding box center [967, 279] width 52 height 8
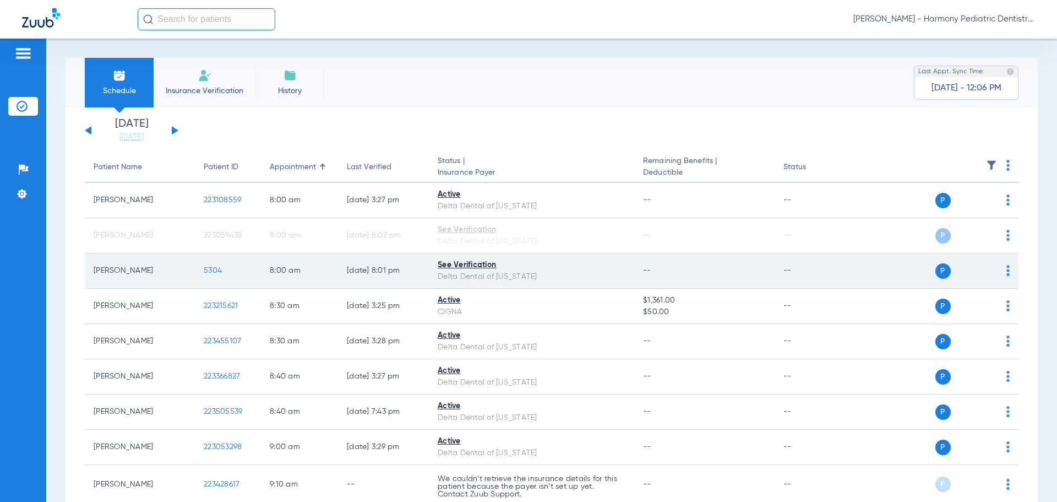
click at [997, 268] on div "P S" at bounding box center [929, 270] width 161 height 15
click at [1002, 269] on td "P S" at bounding box center [934, 270] width 170 height 35
click at [1001, 270] on td "P S" at bounding box center [934, 270] width 170 height 35
click at [1007, 269] on img at bounding box center [1008, 270] width 3 height 11
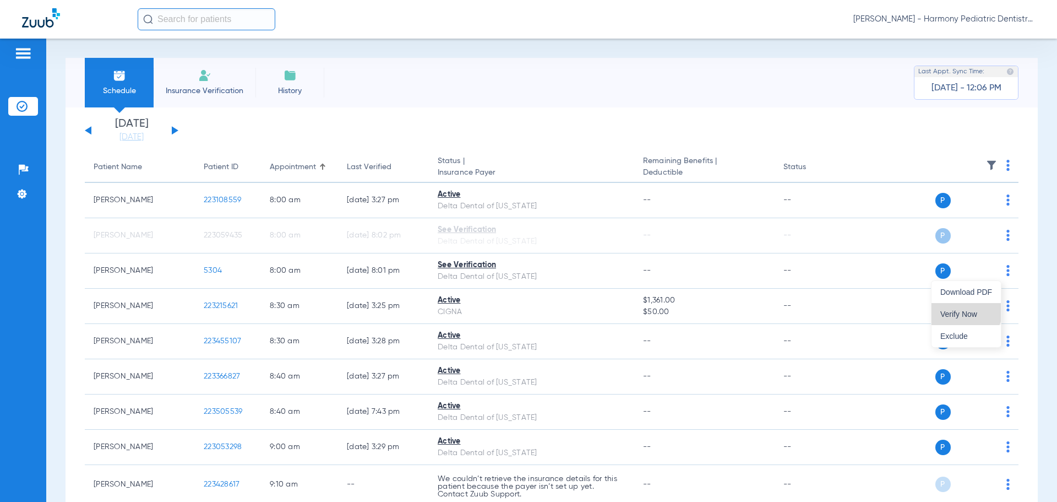
click at [964, 308] on button "Verify Now" at bounding box center [966, 314] width 69 height 22
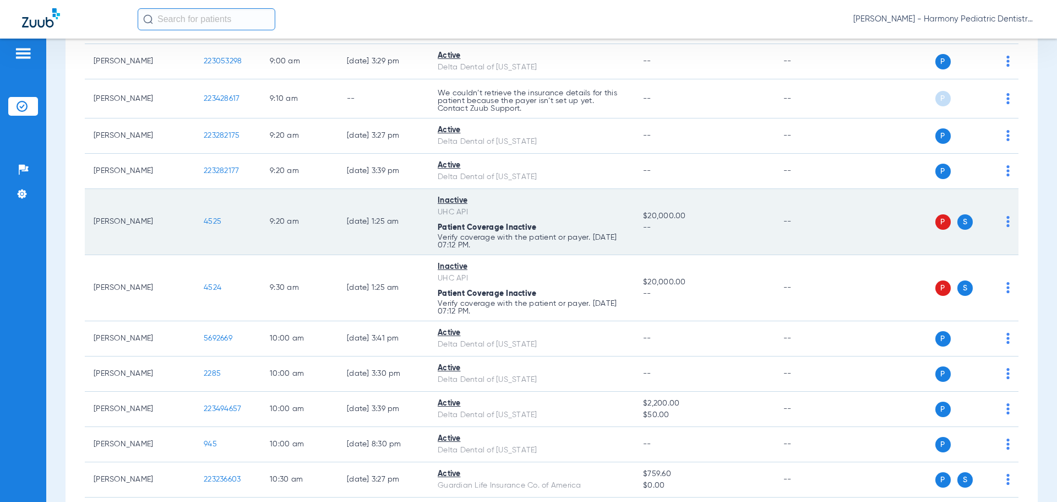
scroll to position [441, 0]
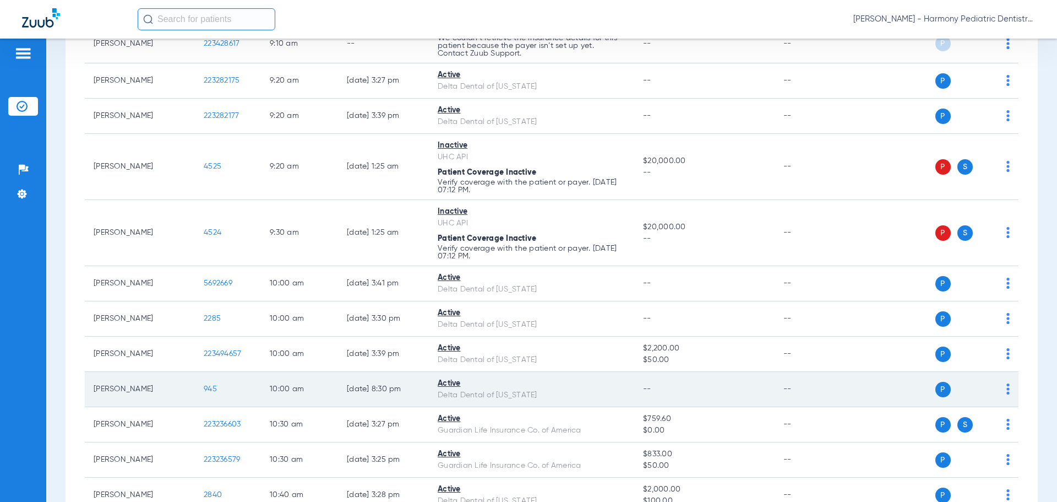
click at [1007, 387] on img at bounding box center [1008, 388] width 3 height 11
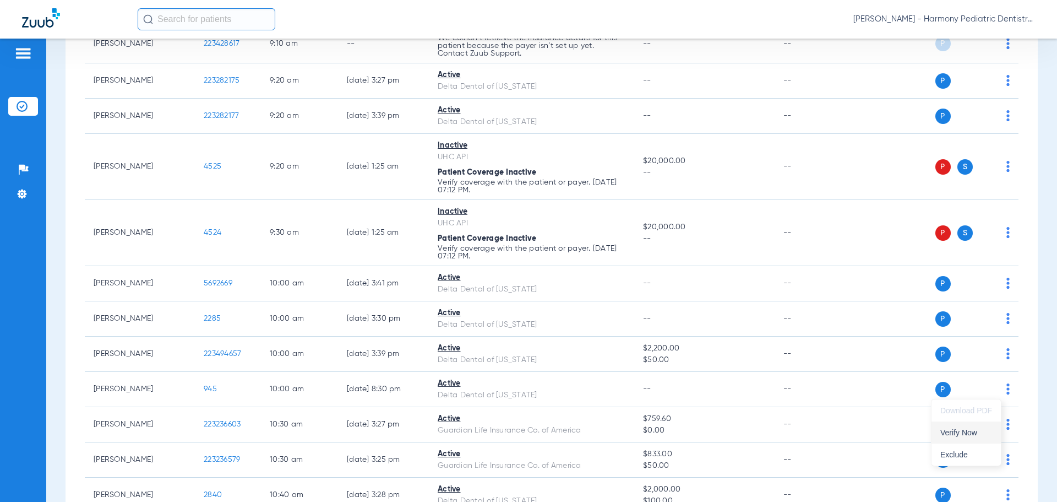
click at [970, 434] on span "Verify Now" at bounding box center [967, 432] width 52 height 8
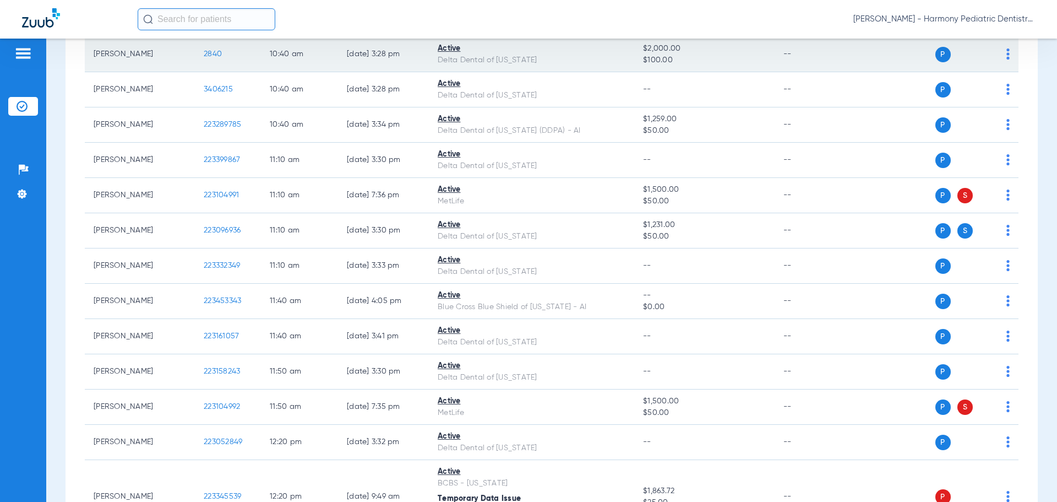
scroll to position [936, 0]
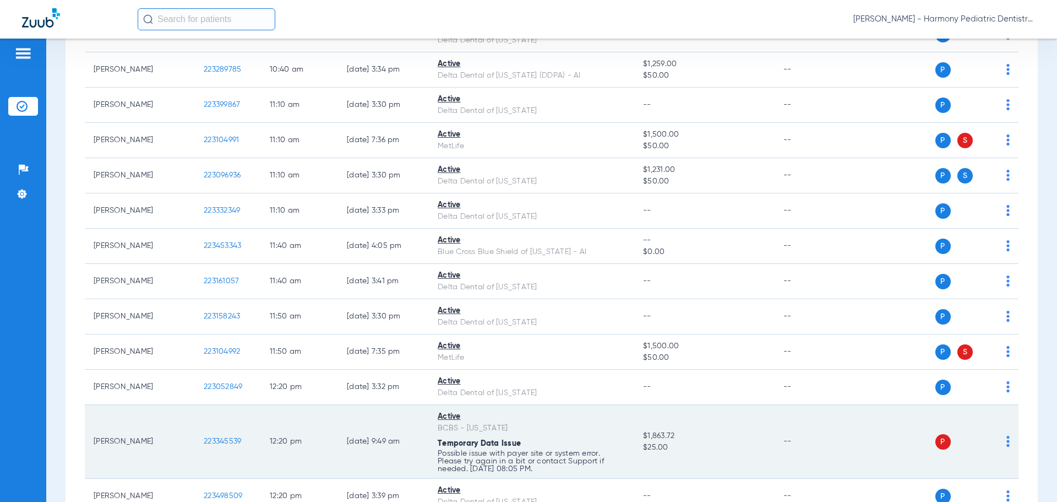
click at [1007, 443] on img at bounding box center [1008, 441] width 3 height 11
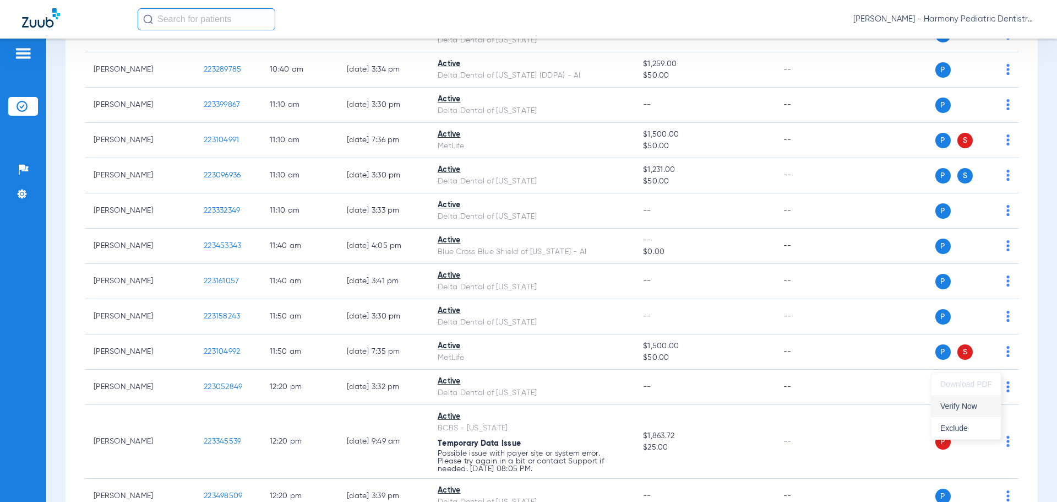
click at [956, 405] on span "Verify Now" at bounding box center [967, 406] width 52 height 8
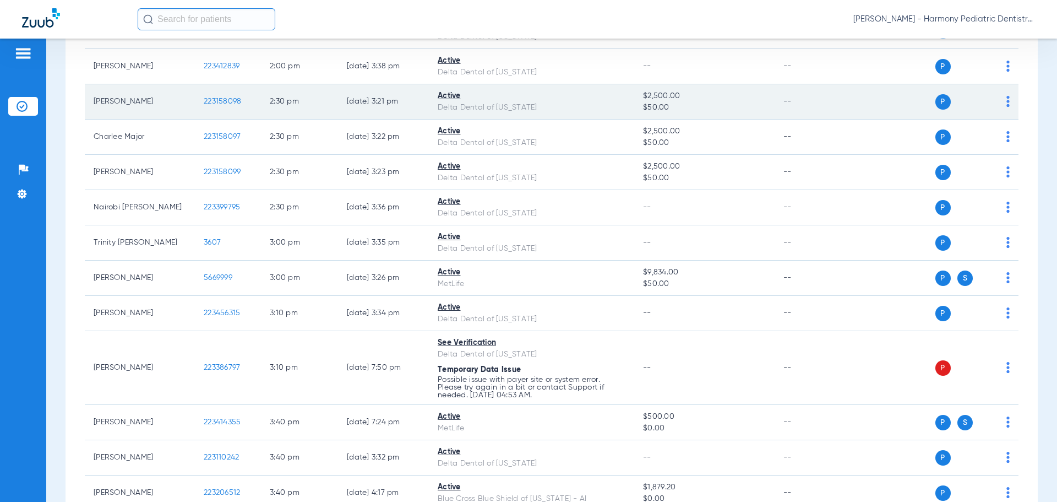
scroll to position [1597, 0]
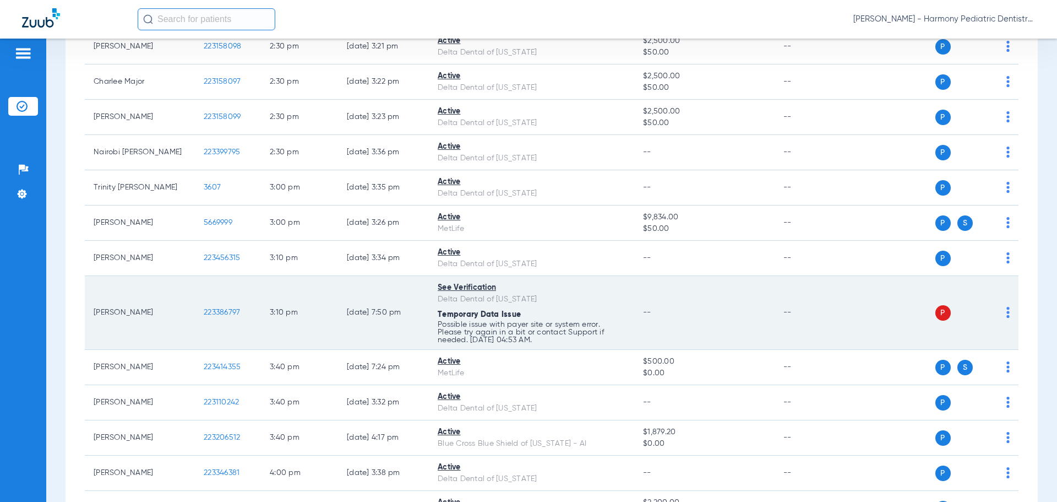
click at [1005, 313] on td "P S" at bounding box center [934, 313] width 170 height 74
click at [1007, 313] on img at bounding box center [1008, 312] width 3 height 11
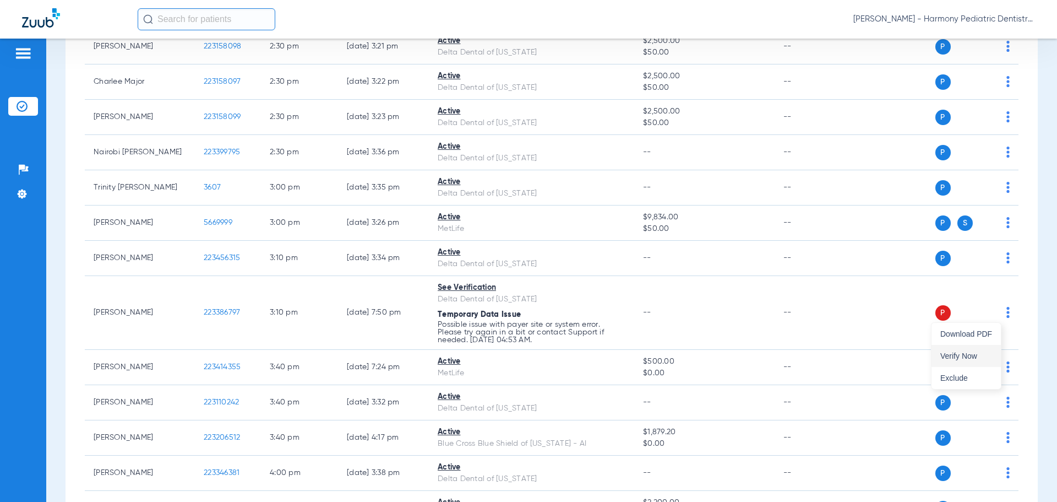
click at [971, 354] on span "Verify Now" at bounding box center [967, 356] width 52 height 8
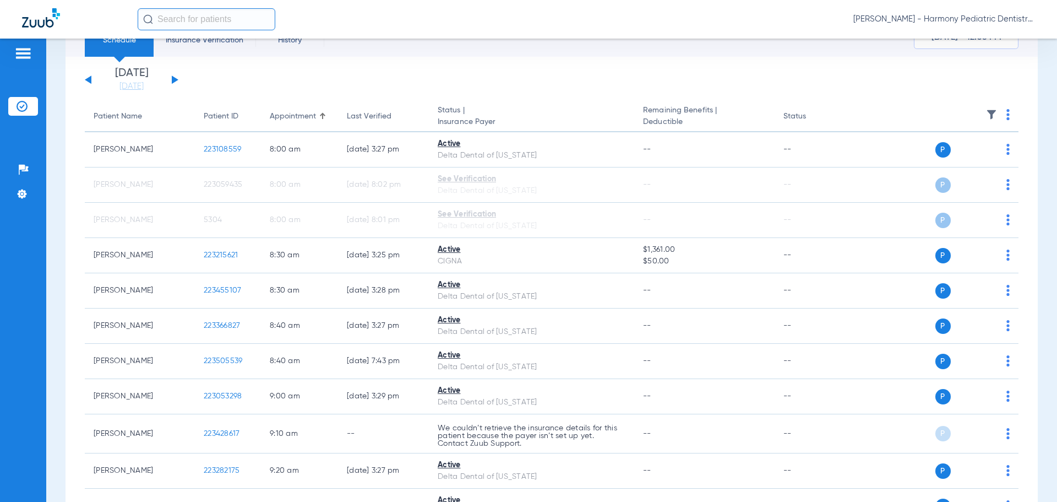
scroll to position [0, 0]
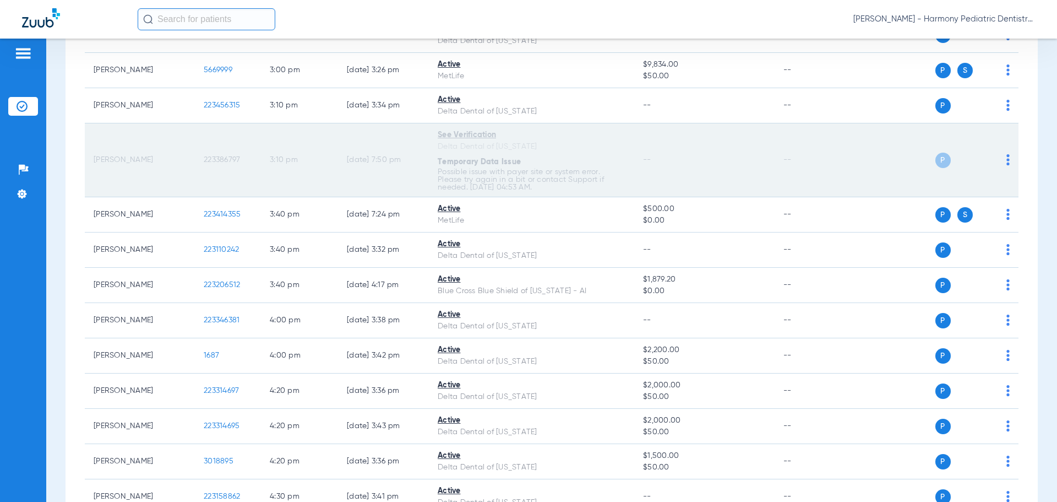
scroll to position [1868, 0]
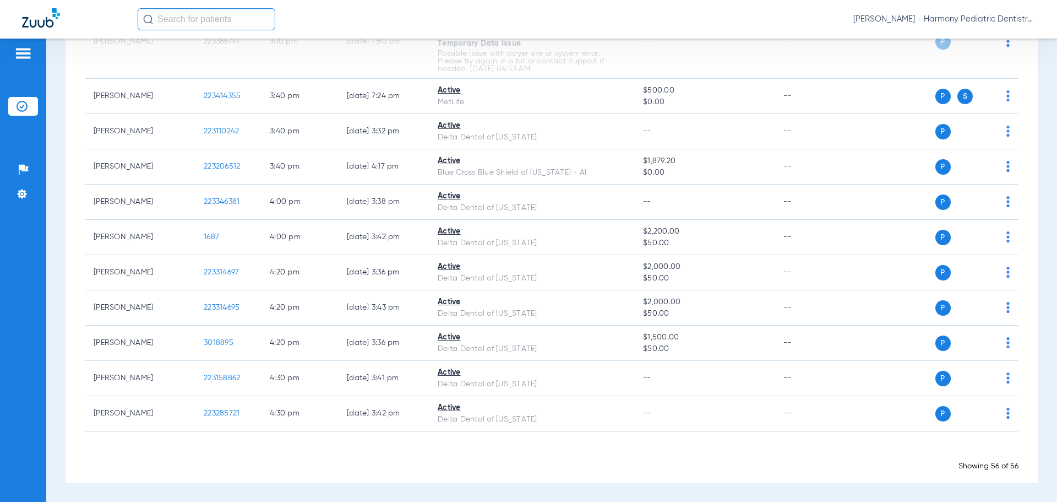
click at [991, 17] on span "Sarah Umphrey - Harmony Pediatric Dentistry Gresham" at bounding box center [945, 19] width 182 height 11
click at [992, 35] on span "Account Selection" at bounding box center [994, 39] width 62 height 8
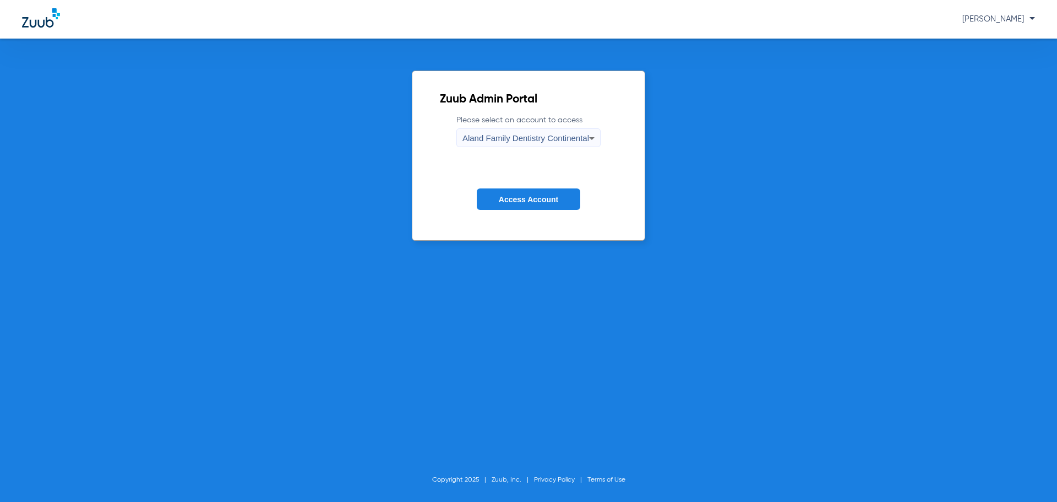
click at [547, 133] on span "Aland Family Dentistry Continental" at bounding box center [526, 137] width 127 height 9
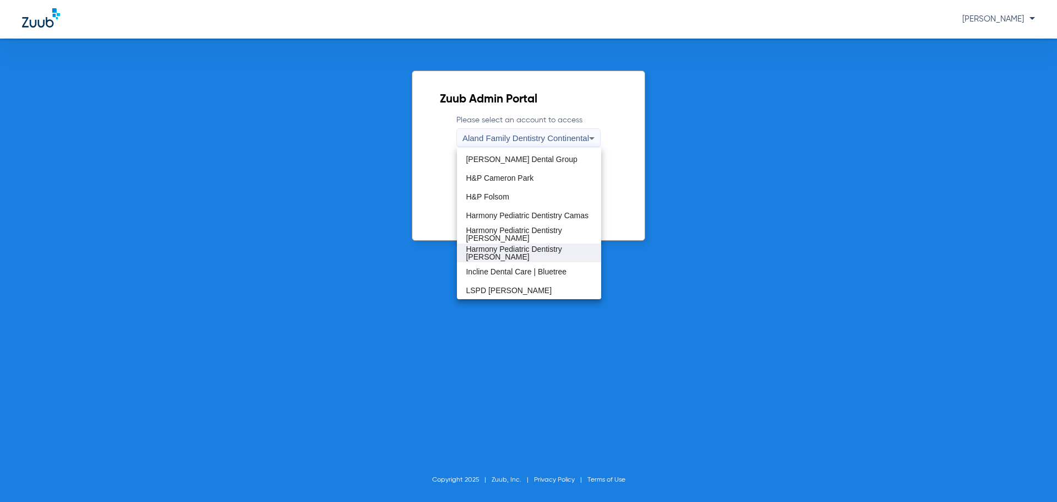
scroll to position [55, 0]
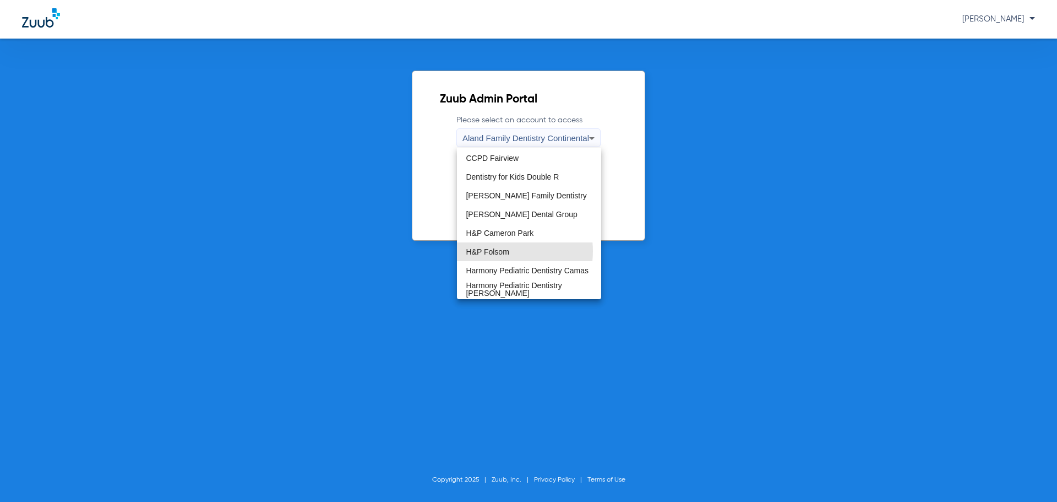
click at [488, 251] on span "H&P Folsom" at bounding box center [487, 252] width 43 height 8
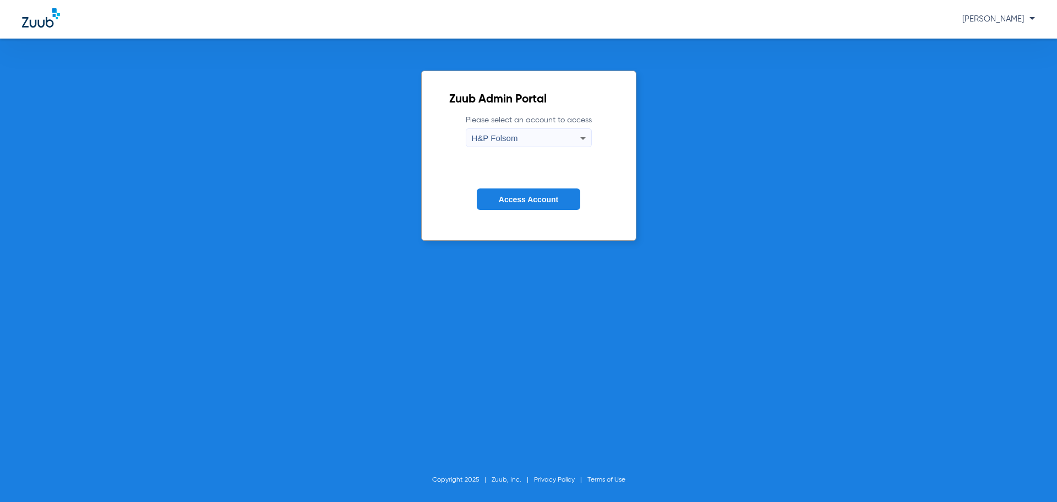
click at [533, 189] on button "Access Account" at bounding box center [529, 198] width 104 height 21
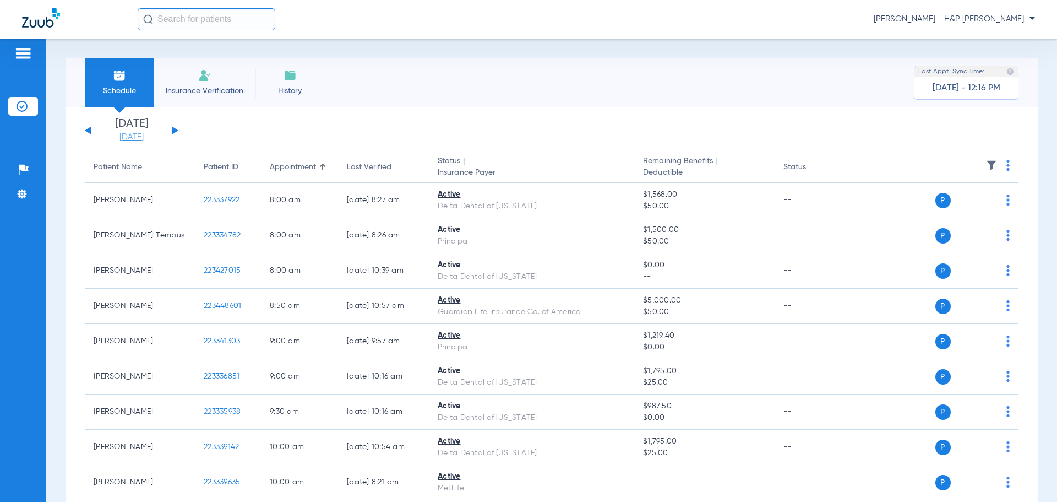
click at [132, 132] on link "[DATE]" at bounding box center [132, 137] width 66 height 11
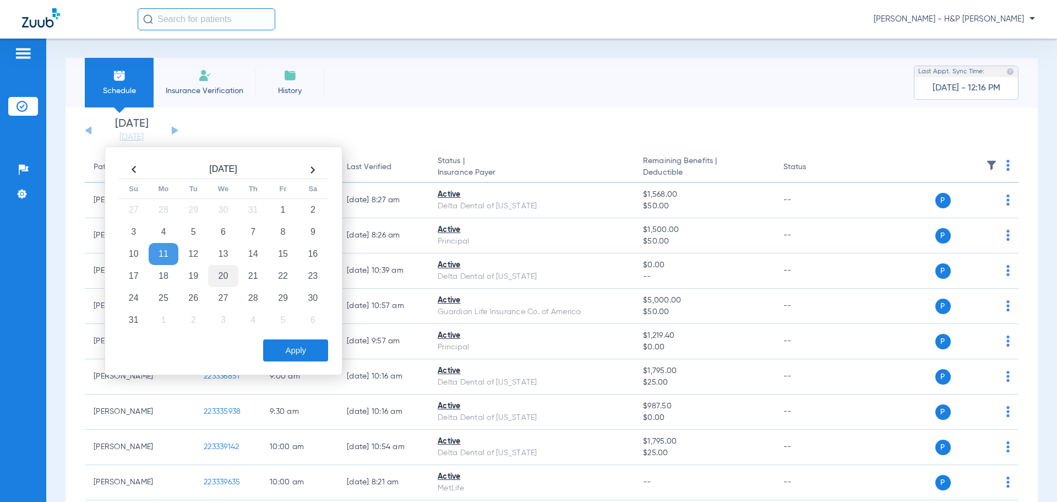
click at [224, 273] on td "20" at bounding box center [223, 276] width 30 height 22
click at [643, 93] on div "Schedule Insurance Verification History Last Appt. Sync Time: Today - 12:16 PM" at bounding box center [552, 83] width 973 height 50
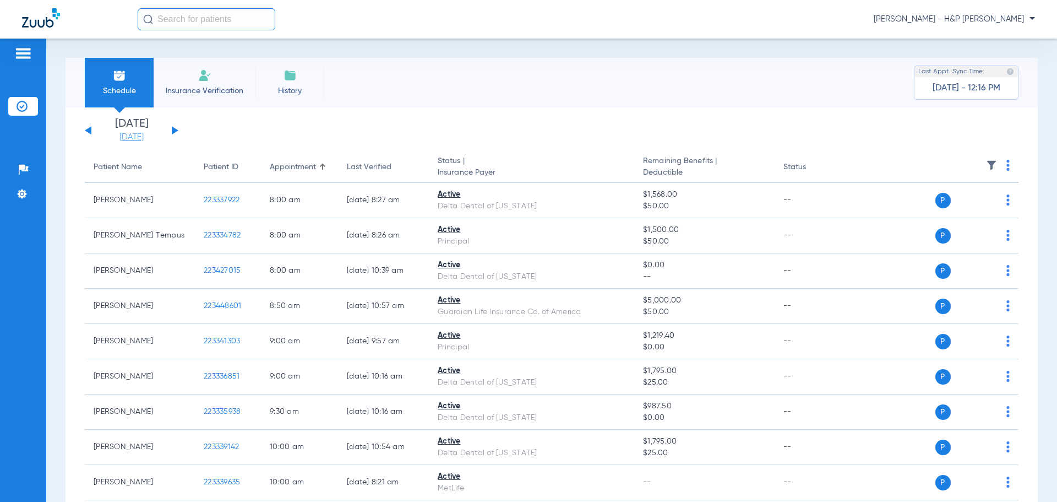
click at [155, 133] on link "[DATE]" at bounding box center [132, 137] width 66 height 11
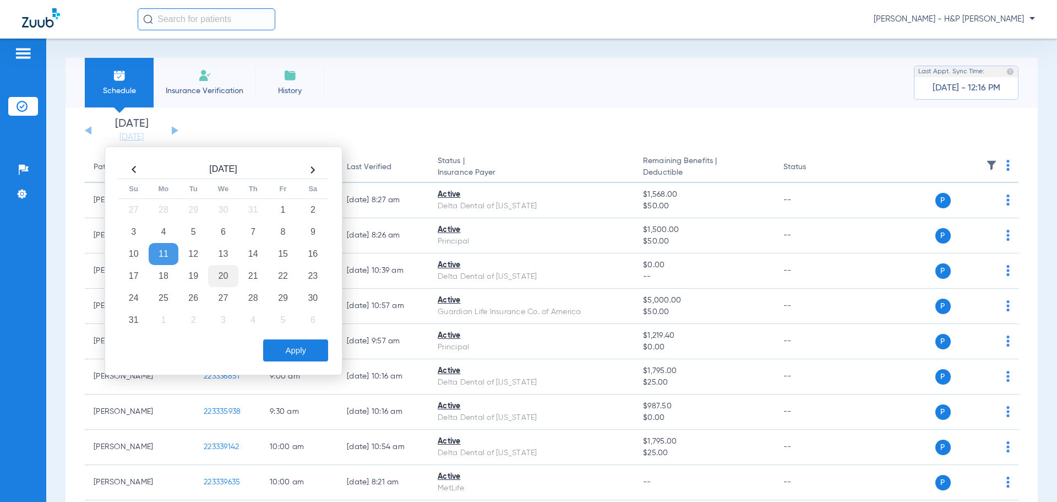
click at [218, 278] on td "20" at bounding box center [223, 276] width 30 height 22
click at [312, 352] on button "Apply" at bounding box center [295, 350] width 65 height 22
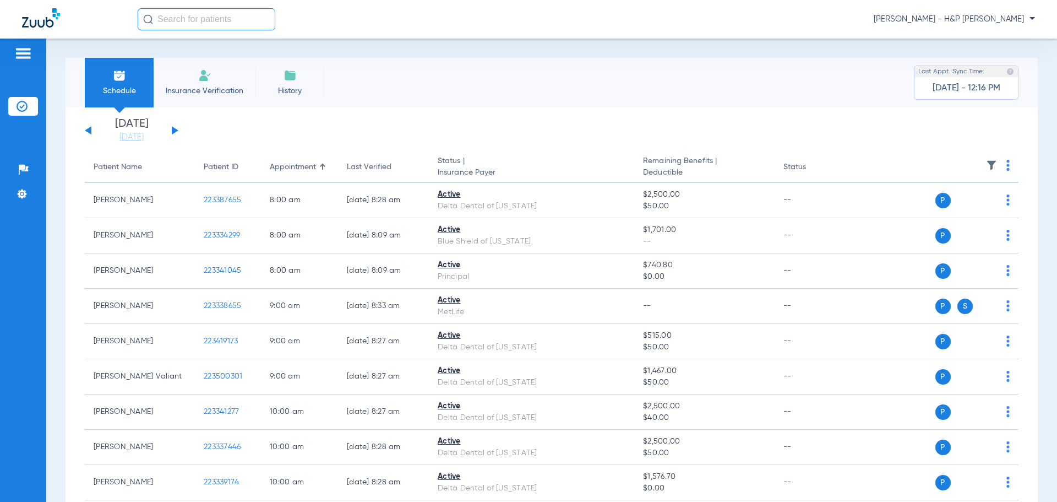
scroll to position [388, 0]
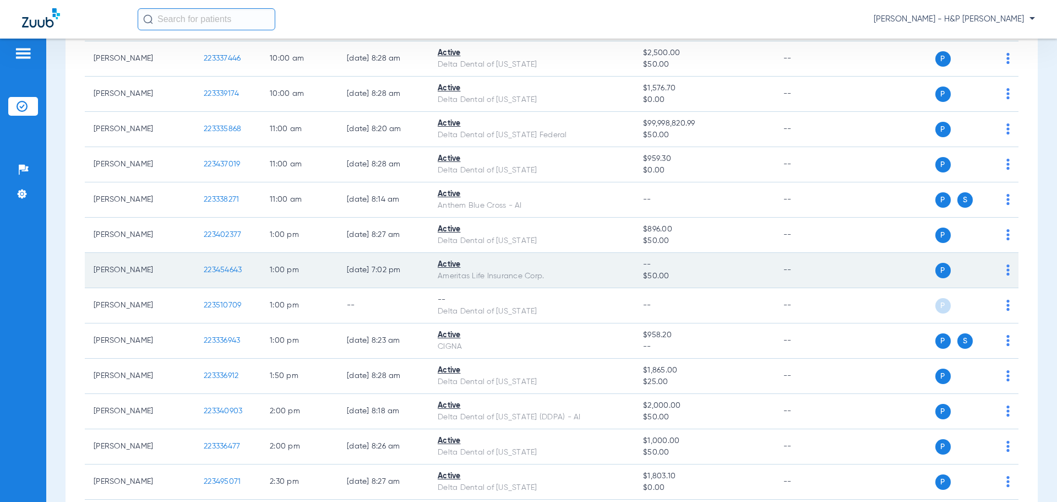
click at [998, 267] on div "P S" at bounding box center [929, 270] width 161 height 15
click at [1007, 268] on img at bounding box center [1008, 269] width 3 height 11
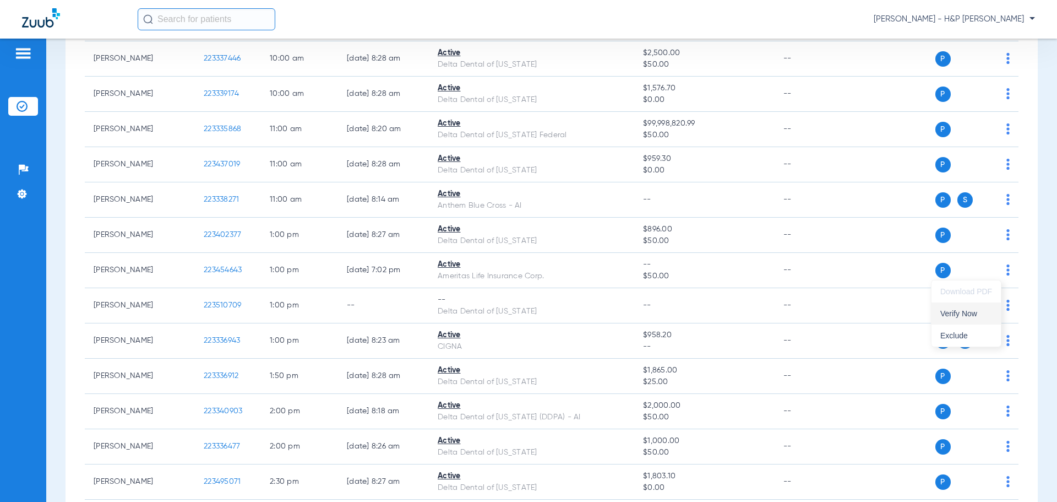
click at [969, 321] on button "Verify Now" at bounding box center [966, 313] width 69 height 22
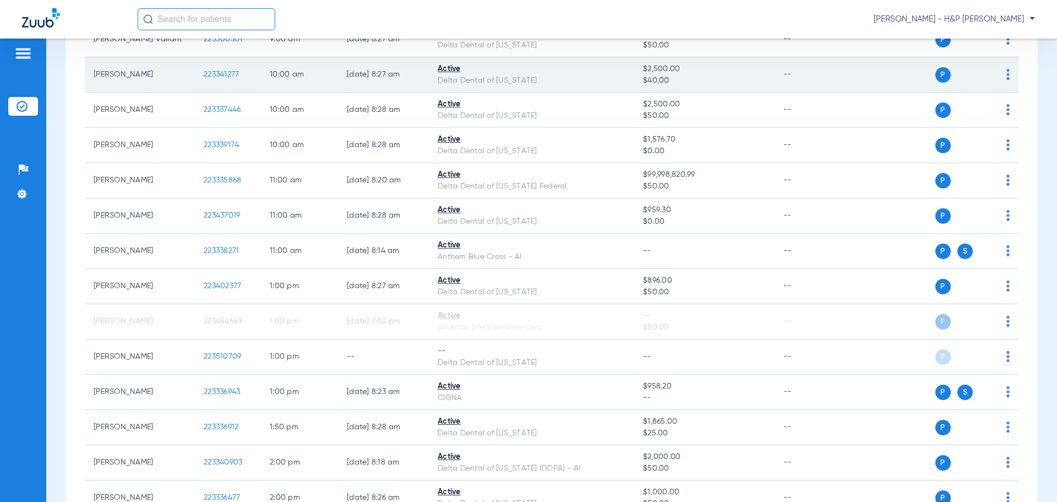
scroll to position [0, 0]
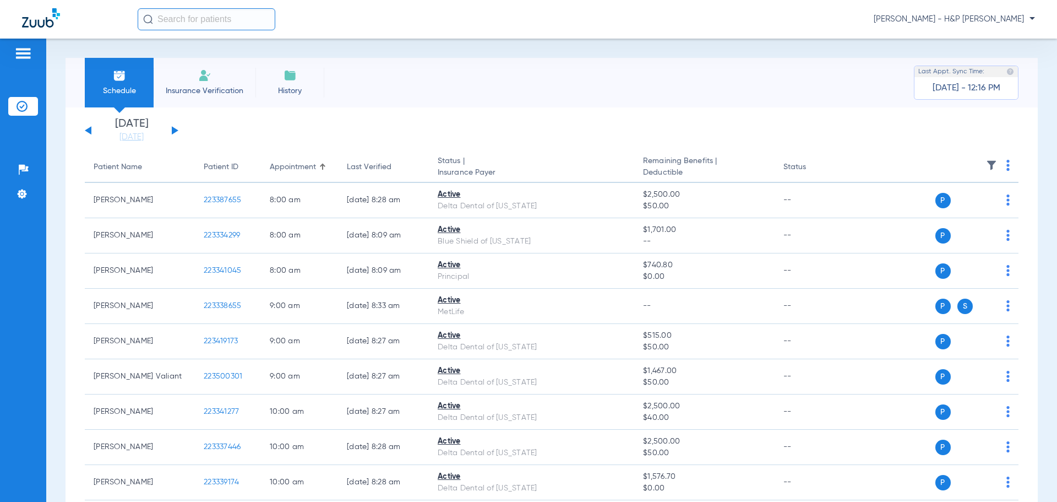
click at [171, 131] on div "Saturday 06-07-2025 Sunday 06-08-2025 Monday 06-09-2025 Tuesday 06-10-2025 Wedn…" at bounding box center [132, 130] width 94 height 24
click at [173, 131] on button at bounding box center [175, 130] width 7 height 8
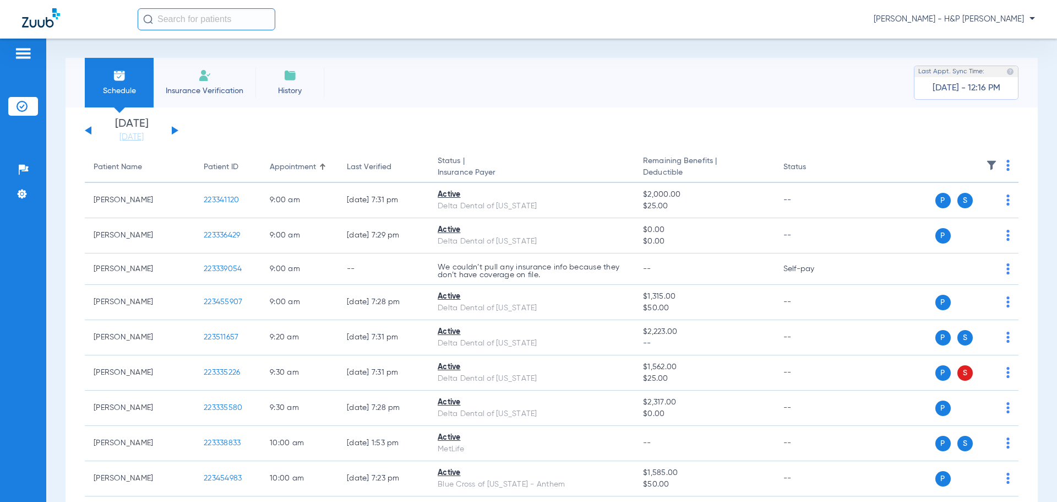
scroll to position [655, 0]
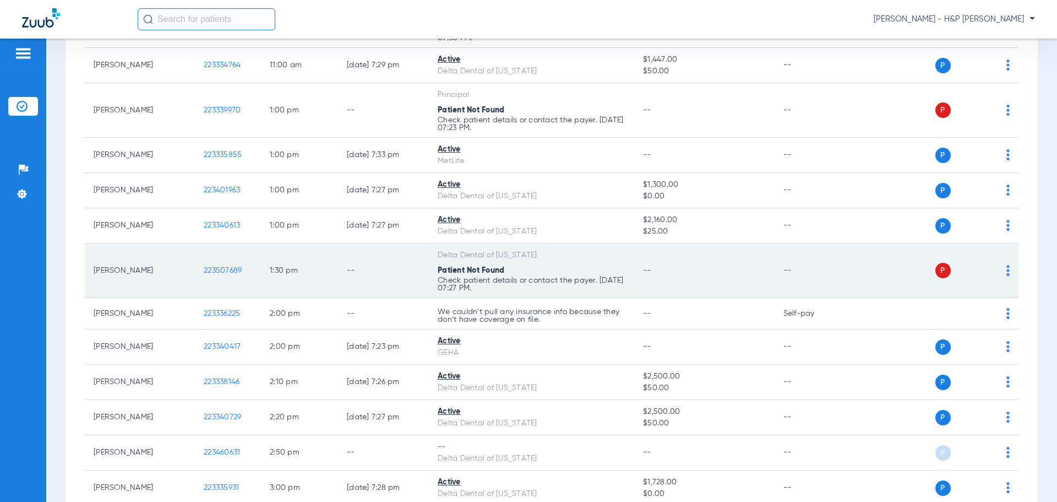
click at [1002, 272] on td "P S" at bounding box center [934, 270] width 170 height 55
click at [1007, 271] on img at bounding box center [1008, 270] width 3 height 11
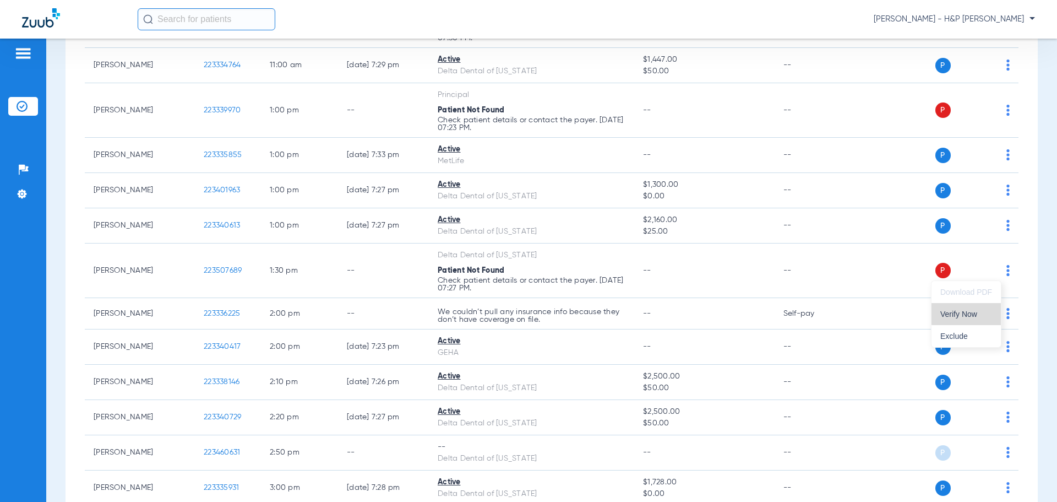
click at [976, 312] on span "Verify Now" at bounding box center [967, 314] width 52 height 8
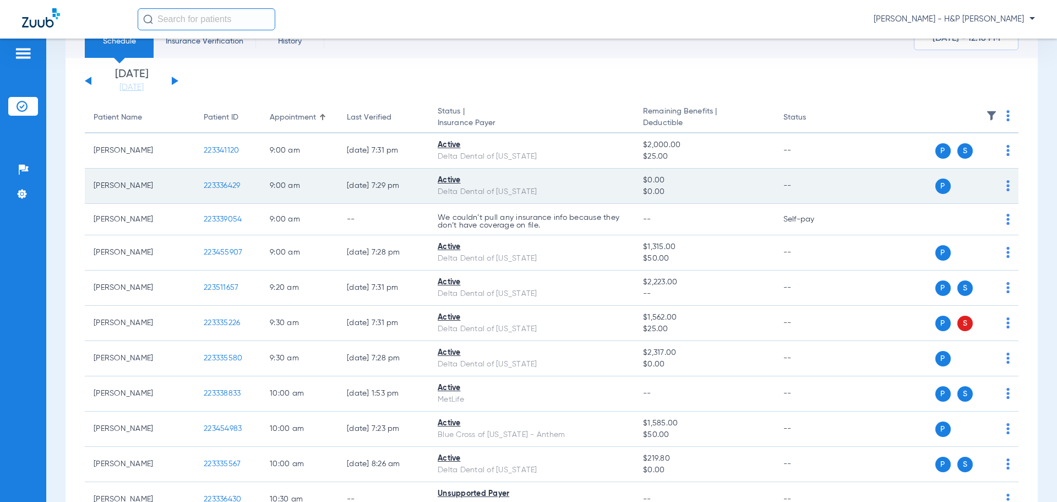
scroll to position [0, 0]
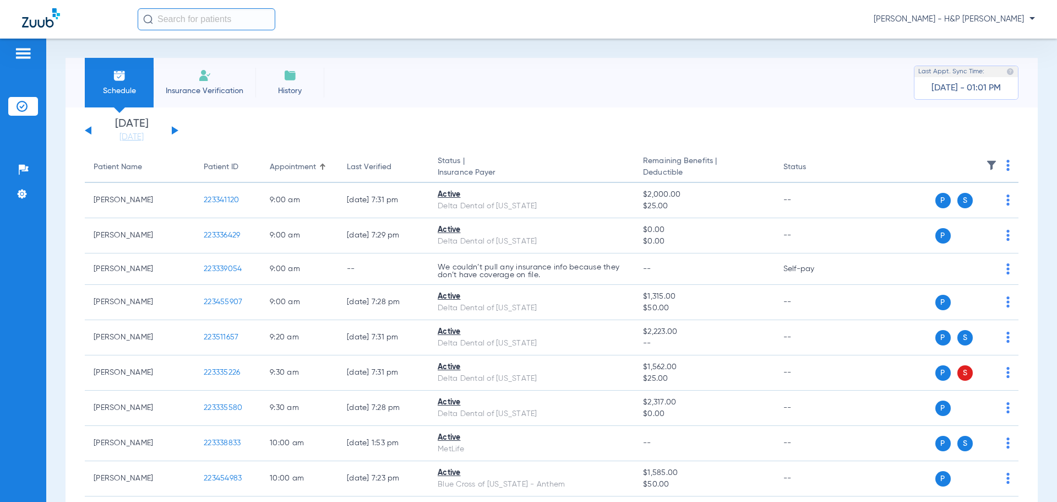
click at [946, 17] on span "[PERSON_NAME] - H&P [PERSON_NAME]" at bounding box center [954, 19] width 161 height 11
click at [981, 38] on span "Account Selection" at bounding box center [994, 39] width 62 height 8
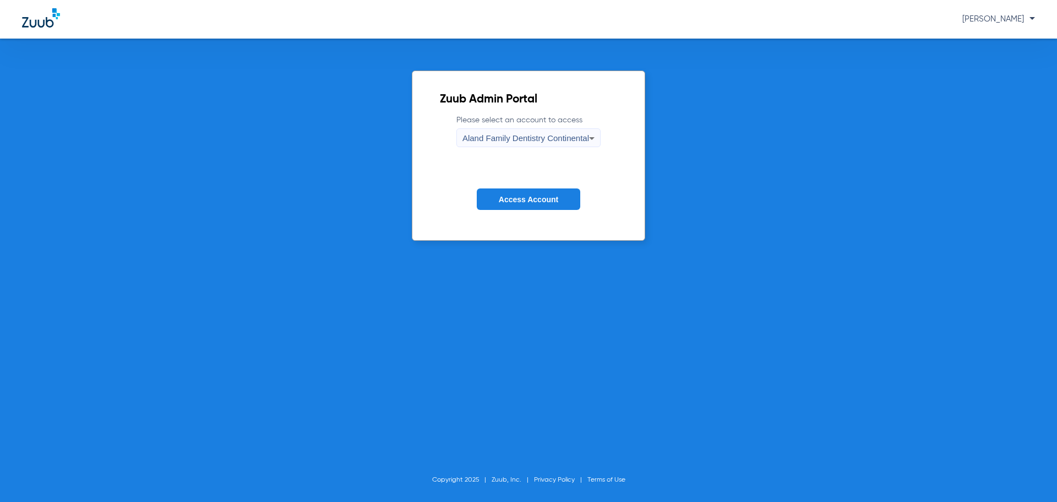
click at [484, 140] on span "Aland Family Dentistry Continental" at bounding box center [526, 137] width 127 height 9
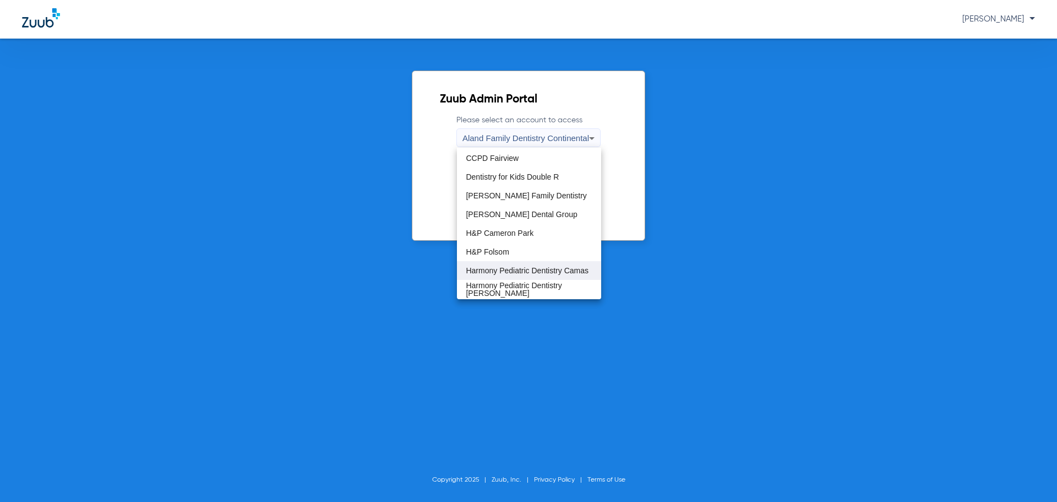
scroll to position [110, 0]
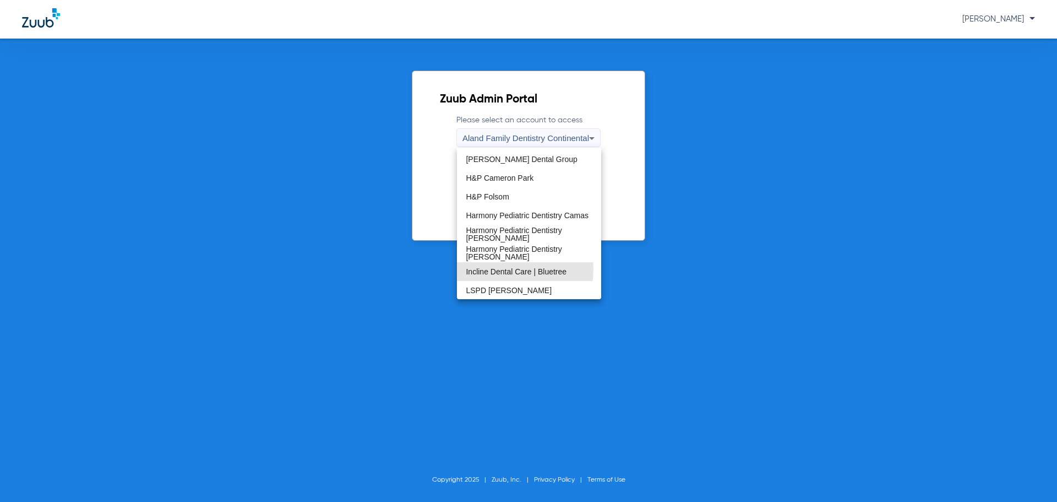
drag, startPoint x: 497, startPoint y: 269, endPoint x: 511, endPoint y: 230, distance: 40.8
click at [497, 269] on span "Incline Dental Care | Bluetree" at bounding box center [516, 272] width 101 height 8
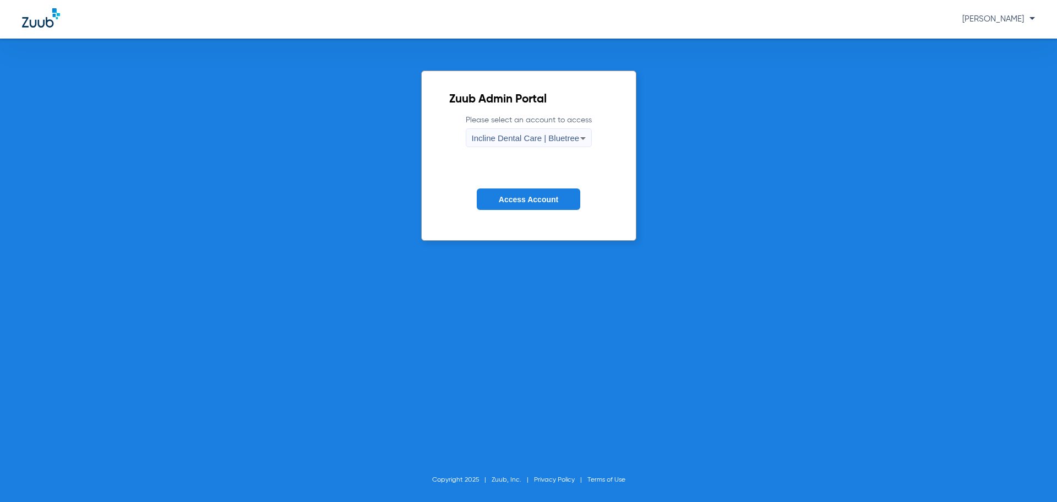
click at [518, 196] on span "Access Account" at bounding box center [528, 199] width 59 height 9
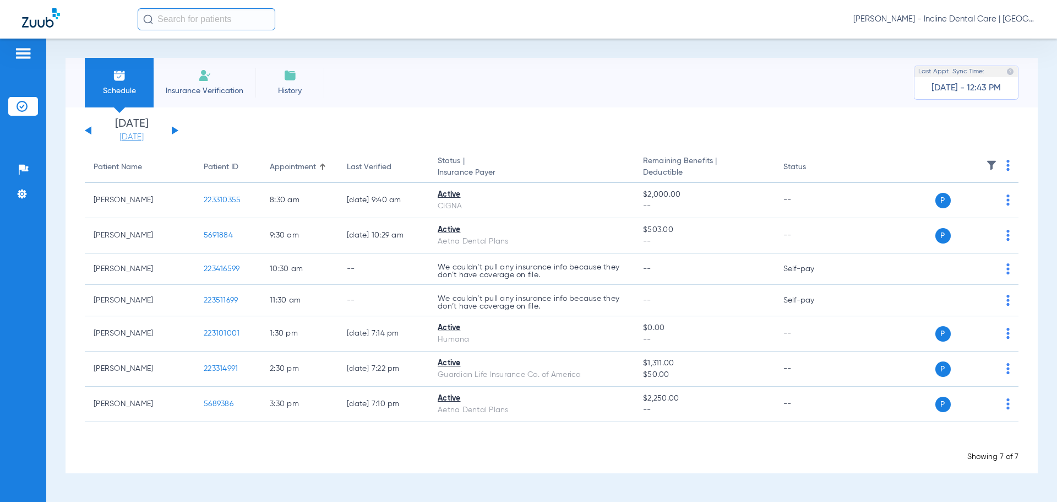
click at [117, 139] on link "[DATE]" at bounding box center [132, 137] width 66 height 11
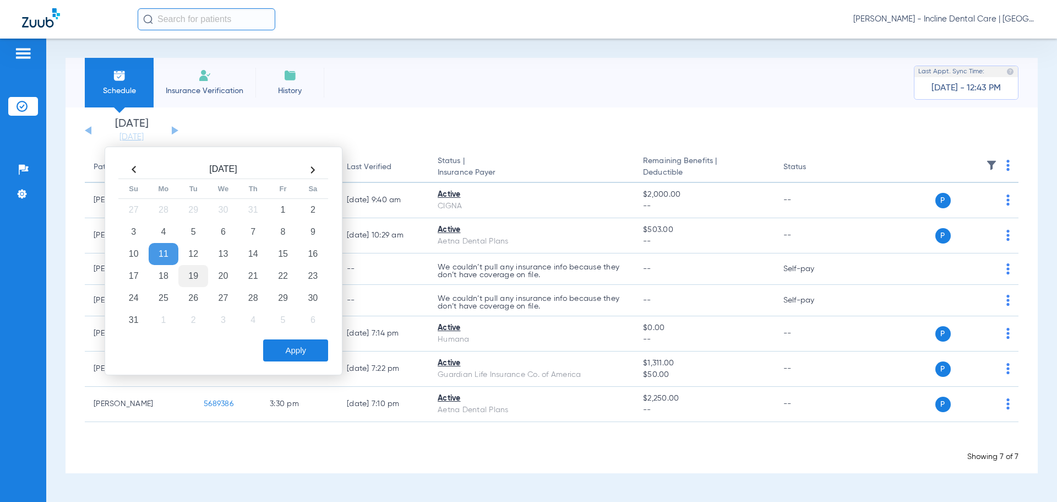
click at [192, 269] on td "19" at bounding box center [193, 276] width 30 height 22
click at [298, 343] on button "Apply" at bounding box center [295, 350] width 65 height 22
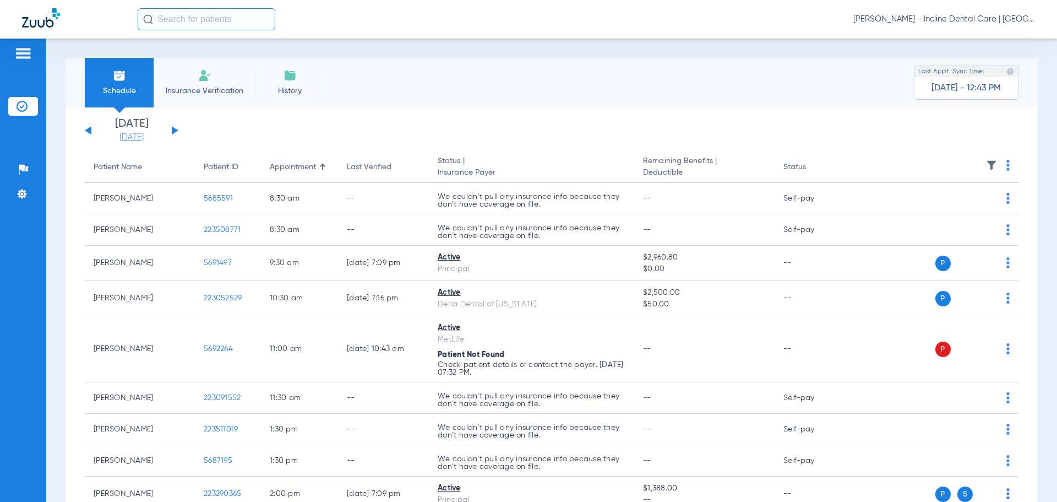
click at [141, 135] on link "[DATE]" at bounding box center [132, 137] width 66 height 11
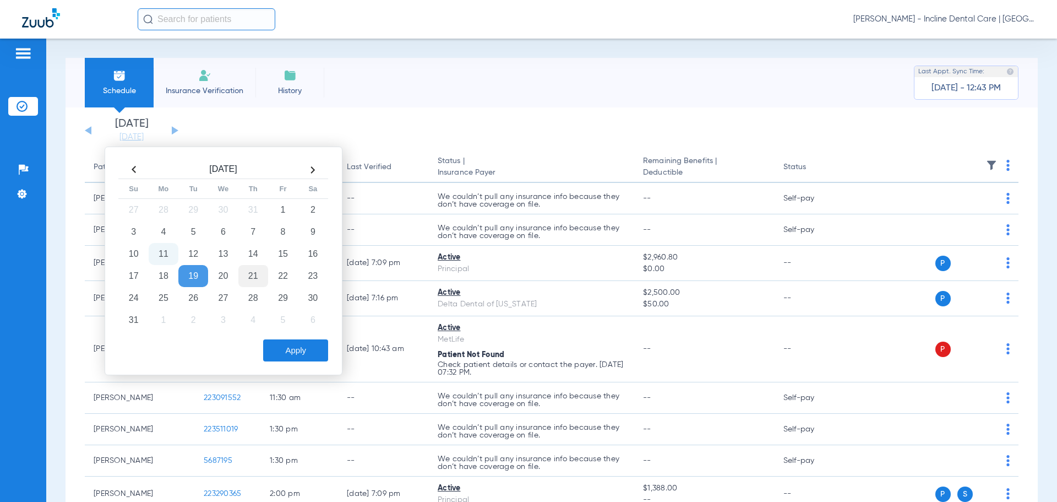
click at [254, 278] on td "21" at bounding box center [253, 276] width 30 height 22
click at [292, 351] on button "Apply" at bounding box center [295, 350] width 65 height 22
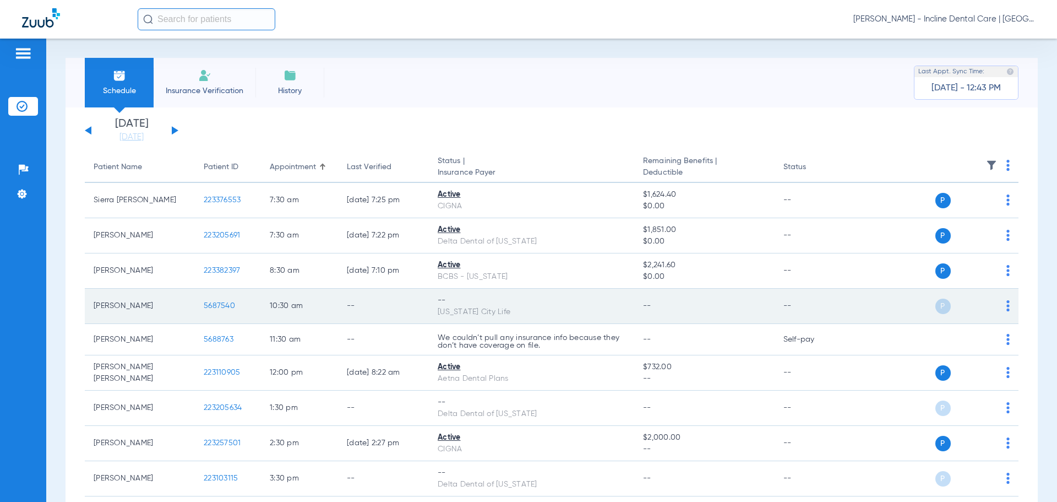
click at [997, 310] on div "P S" at bounding box center [929, 305] width 161 height 15
click at [1007, 308] on img at bounding box center [1008, 305] width 3 height 11
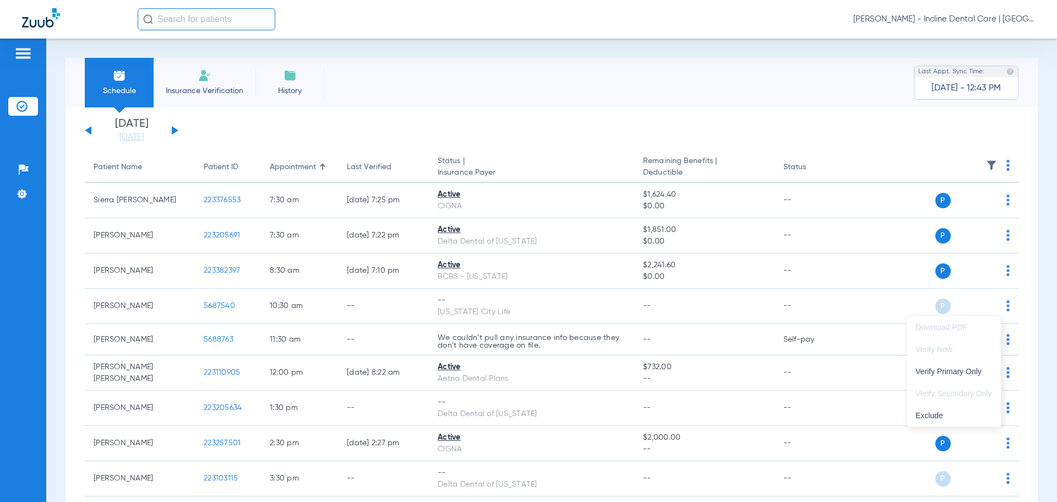
click at [345, 102] on div at bounding box center [528, 251] width 1057 height 502
click at [727, 86] on div "Schedule Insurance Verification History Last Appt. Sync Time: Today - 12:43 PM" at bounding box center [552, 83] width 973 height 50
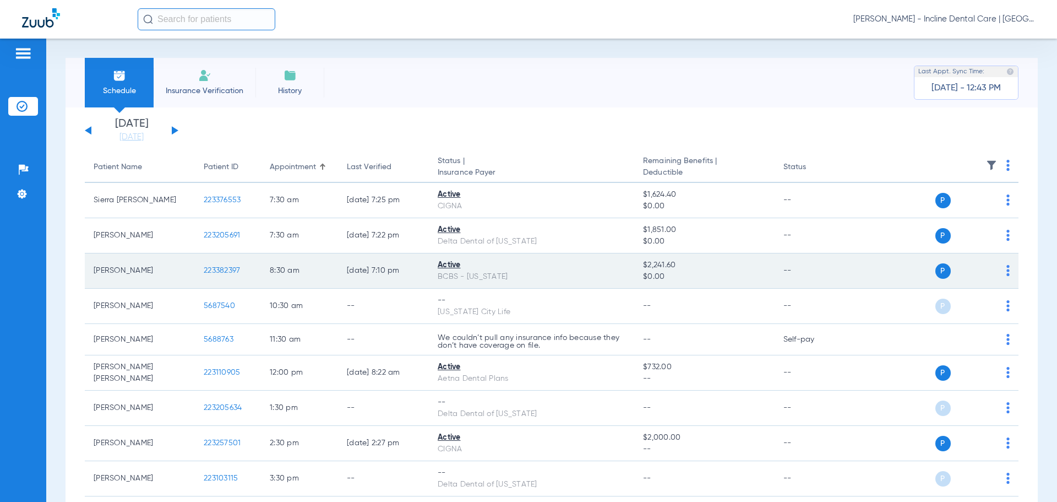
click at [1007, 273] on img at bounding box center [1008, 270] width 3 height 11
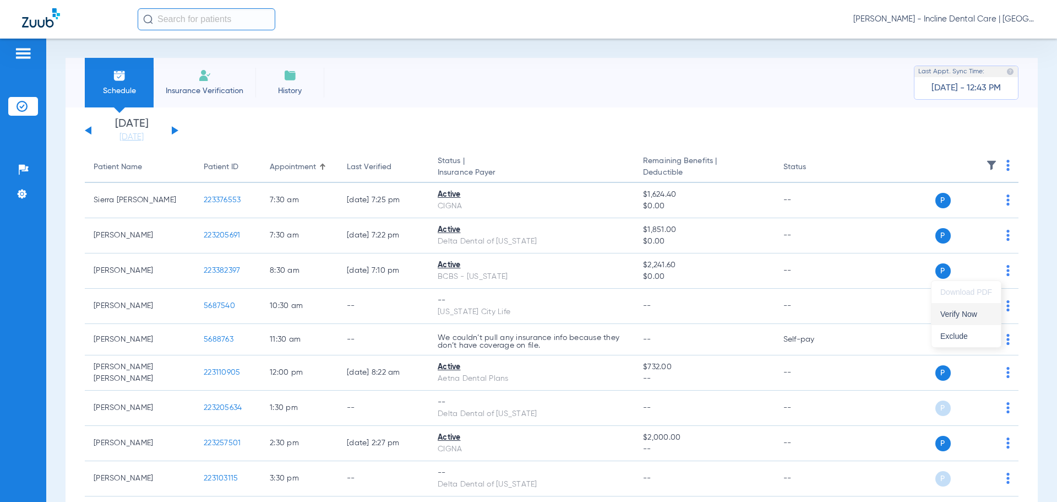
click at [949, 311] on span "Verify Now" at bounding box center [967, 314] width 52 height 8
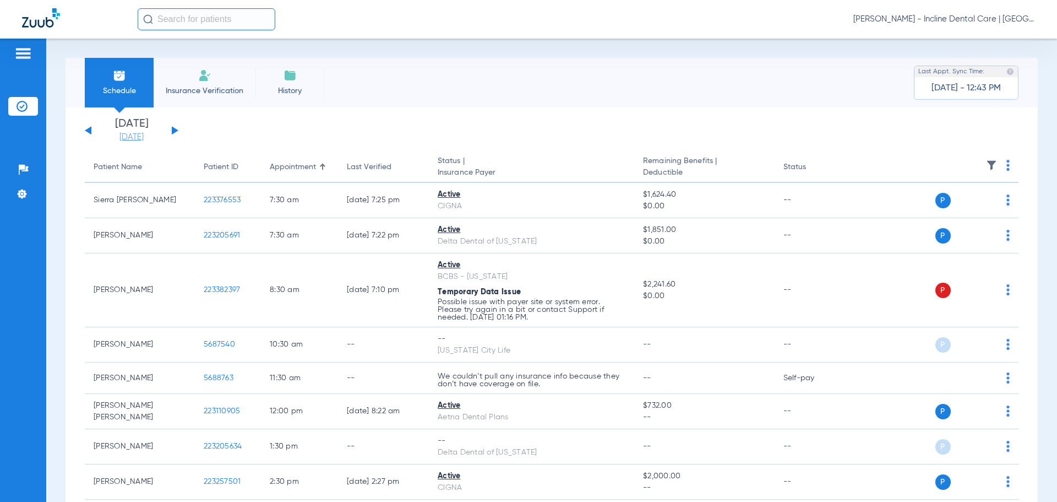
click at [129, 135] on link "[DATE]" at bounding box center [132, 137] width 66 height 11
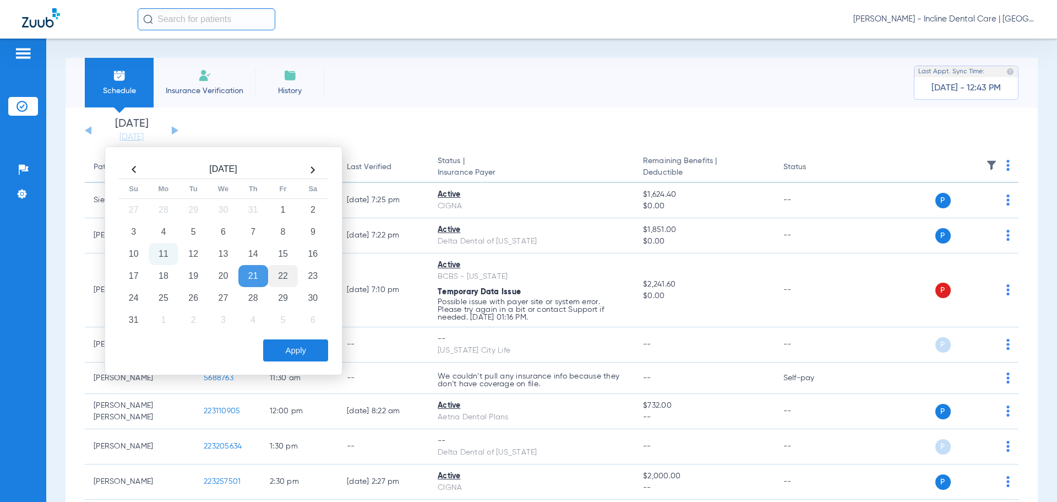
click at [281, 267] on td "22" at bounding box center [283, 276] width 30 height 22
drag, startPoint x: 272, startPoint y: 348, endPoint x: 254, endPoint y: 376, distance: 32.9
click at [273, 349] on button "Apply" at bounding box center [295, 350] width 65 height 22
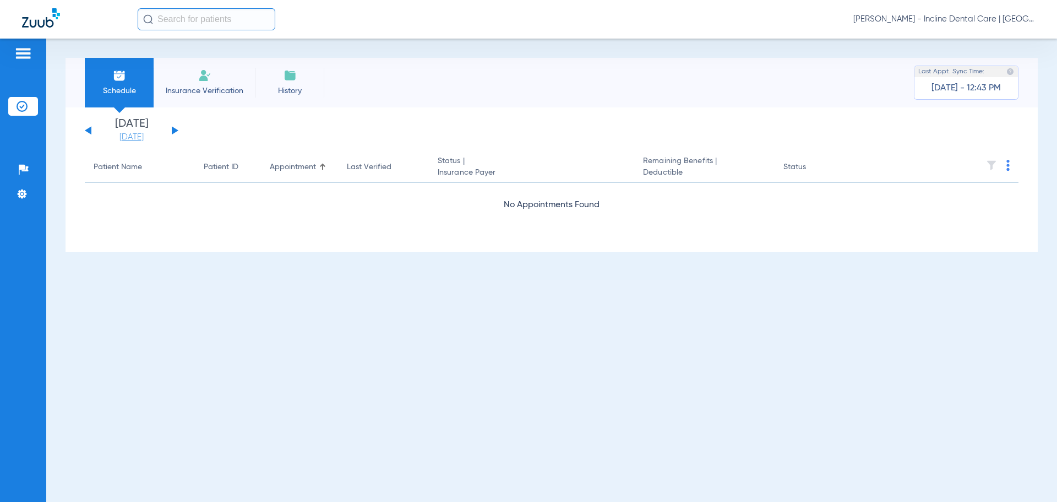
click at [135, 142] on link "[DATE]" at bounding box center [132, 137] width 66 height 11
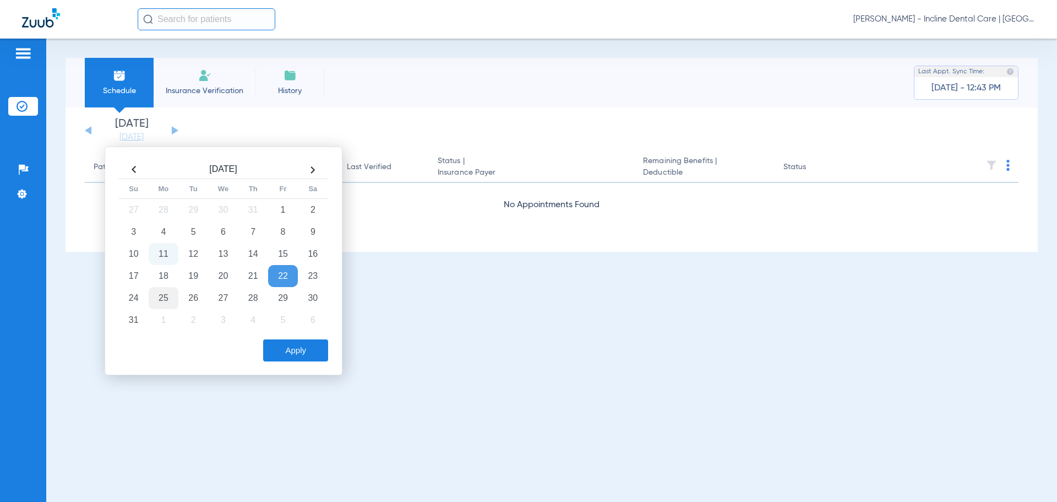
click at [162, 293] on td "25" at bounding box center [164, 298] width 30 height 22
click at [287, 359] on button "Apply" at bounding box center [295, 350] width 65 height 22
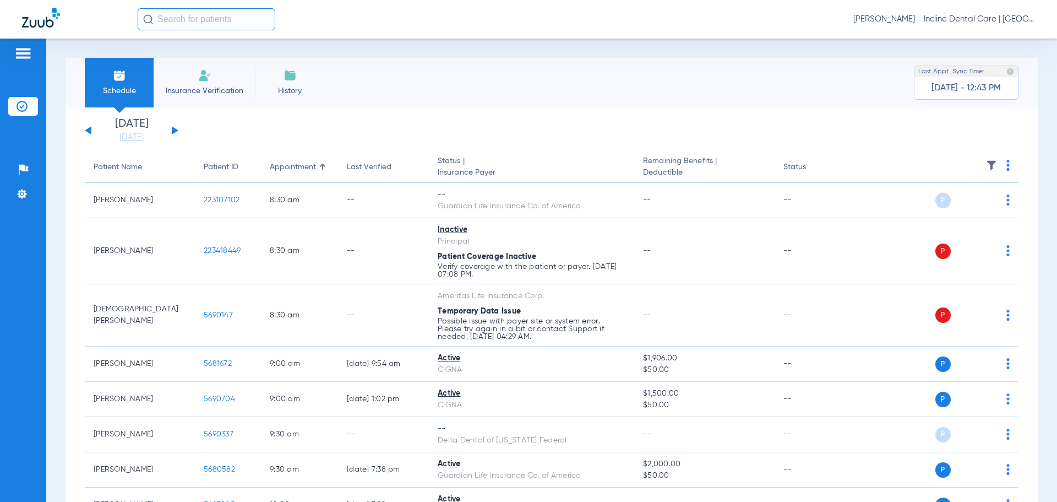
click at [1003, 163] on th at bounding box center [934, 167] width 170 height 31
click at [1007, 170] on img at bounding box center [1008, 165] width 3 height 11
click at [960, 213] on button "Verify All" at bounding box center [958, 209] width 86 height 22
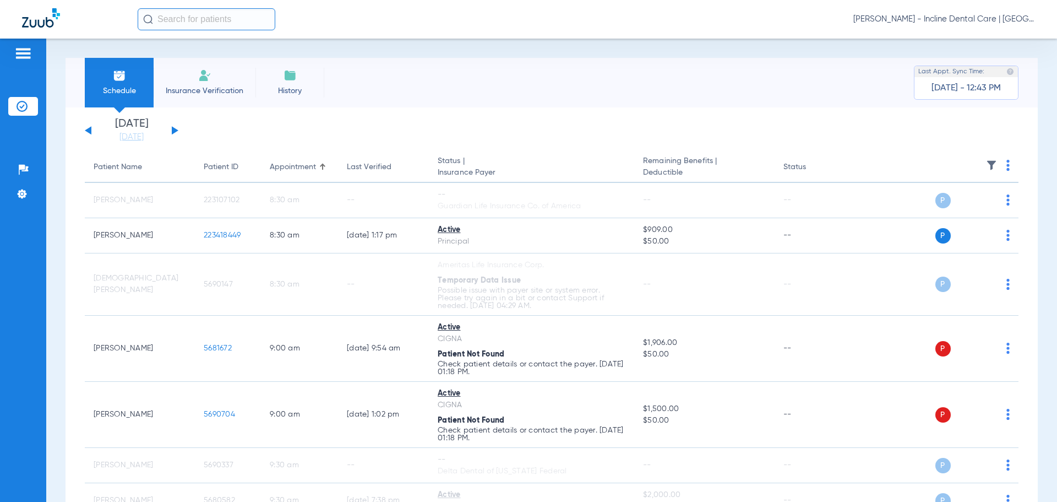
click at [931, 17] on span "[PERSON_NAME] - Incline Dental Care | [GEOGRAPHIC_DATA]" at bounding box center [945, 19] width 182 height 11
click at [971, 38] on span "Account Selection" at bounding box center [994, 39] width 62 height 8
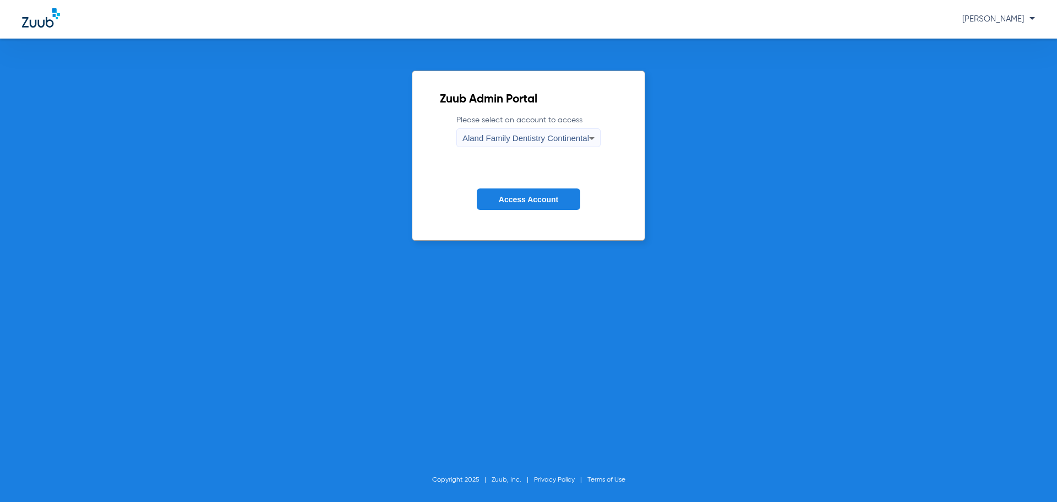
click at [587, 133] on icon at bounding box center [591, 138] width 13 height 13
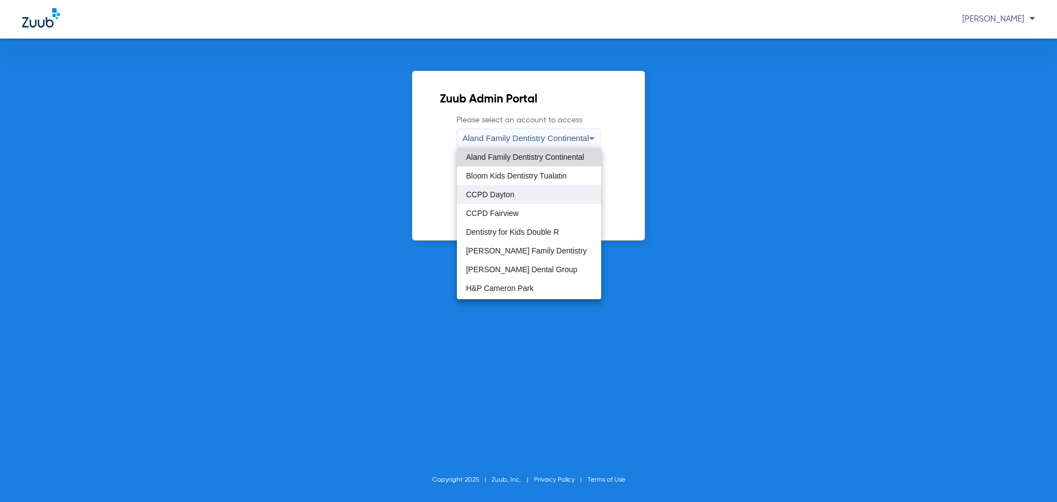
scroll to position [55, 0]
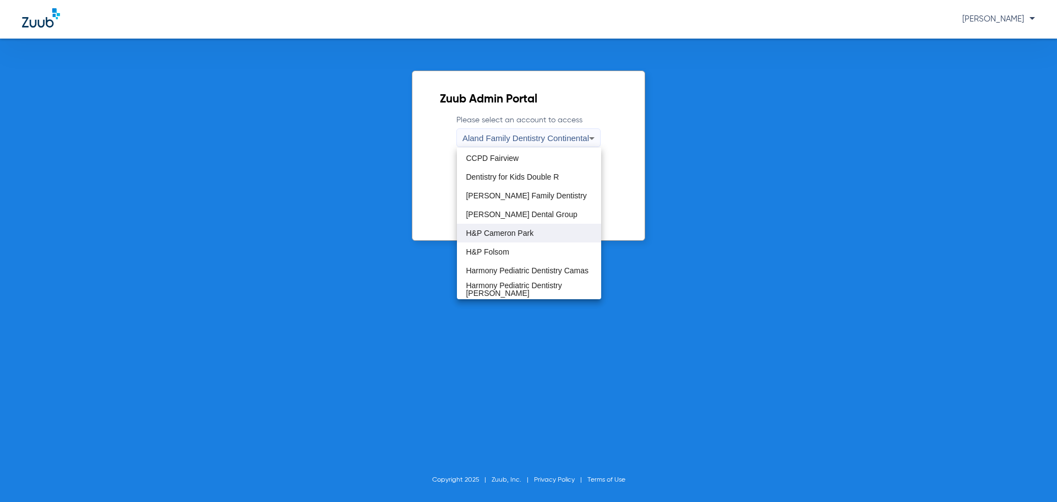
click at [522, 234] on span "H&P Cameron Park" at bounding box center [500, 233] width 68 height 8
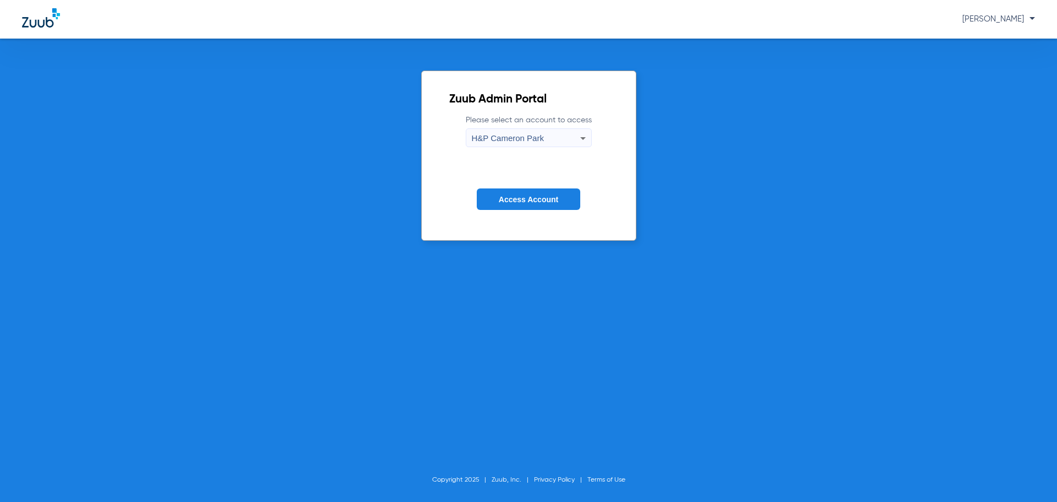
click at [512, 193] on button "Access Account" at bounding box center [529, 198] width 104 height 21
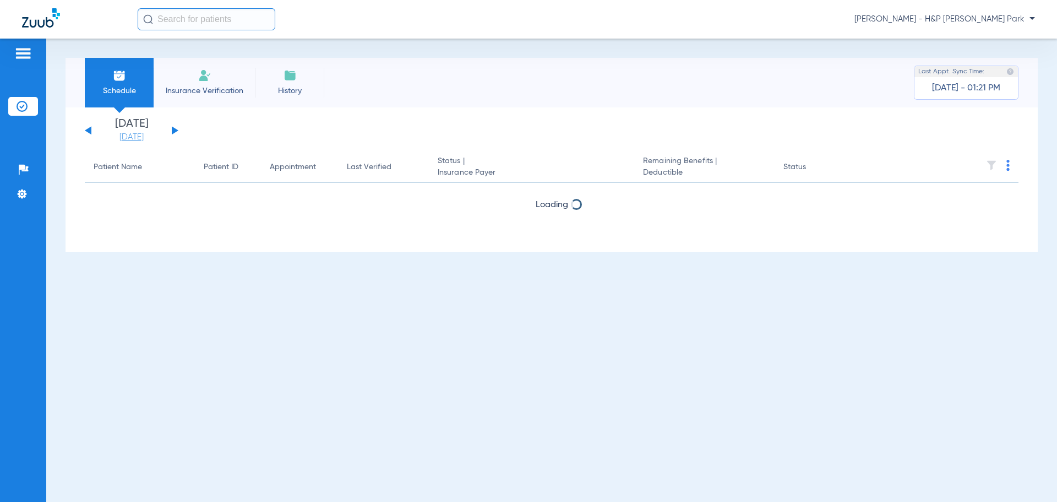
click at [151, 132] on link "[DATE]" at bounding box center [132, 137] width 66 height 11
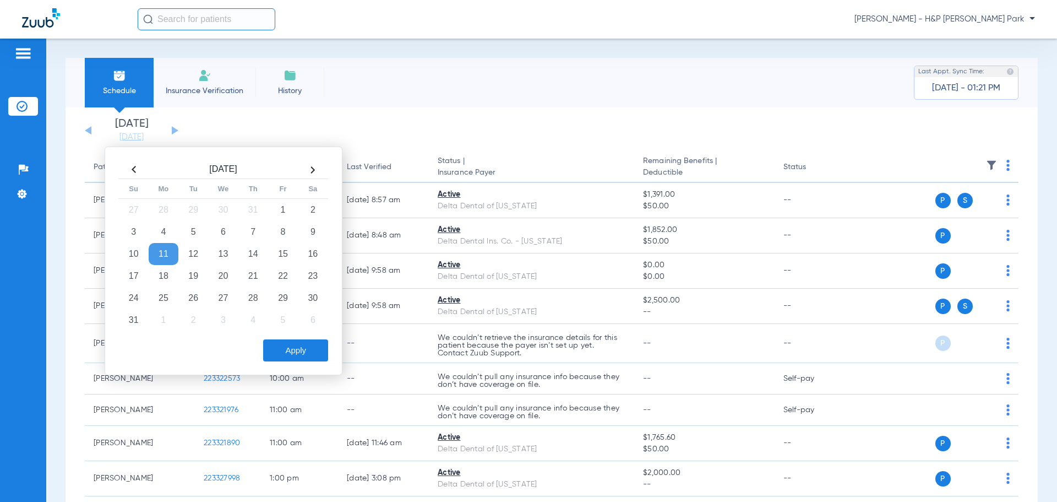
drag, startPoint x: 162, startPoint y: 294, endPoint x: 237, endPoint y: 315, distance: 78.4
click at [162, 294] on td "25" at bounding box center [164, 298] width 30 height 22
click at [302, 345] on button "Apply" at bounding box center [295, 350] width 65 height 22
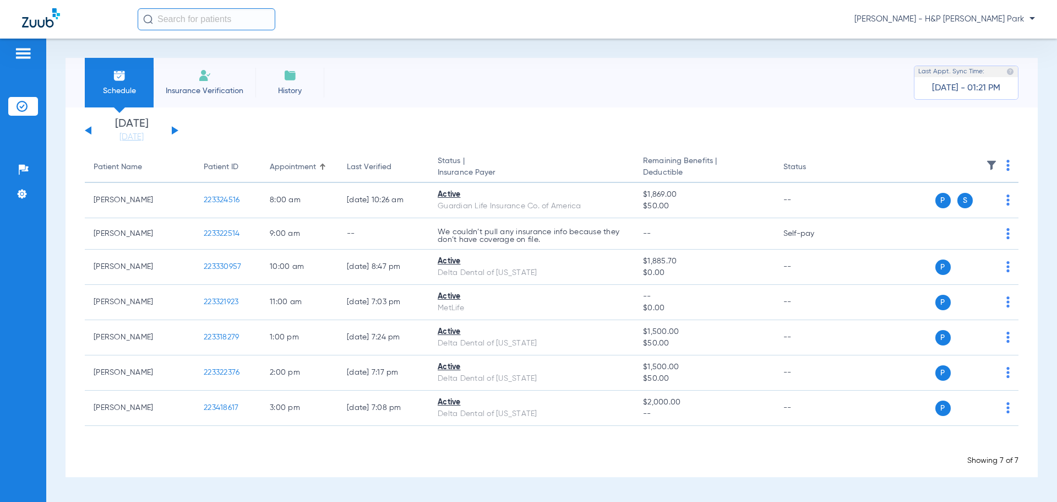
click at [1007, 160] on img at bounding box center [1008, 165] width 3 height 11
click at [960, 210] on span "Verify All" at bounding box center [966, 209] width 69 height 8
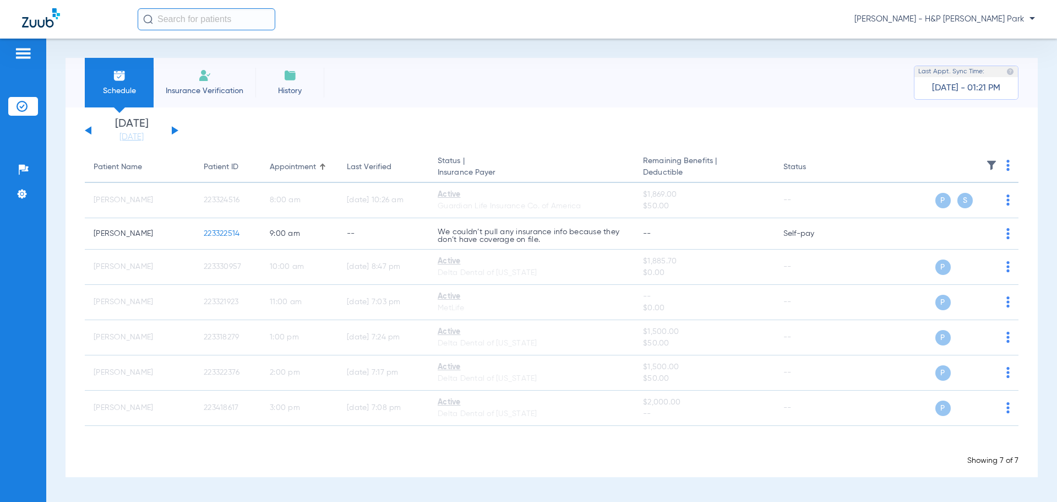
click at [966, 21] on span "Sarah Umphrey - H&P Cameron Park" at bounding box center [945, 19] width 181 height 11
click at [973, 40] on span "Account Selection" at bounding box center [994, 39] width 62 height 8
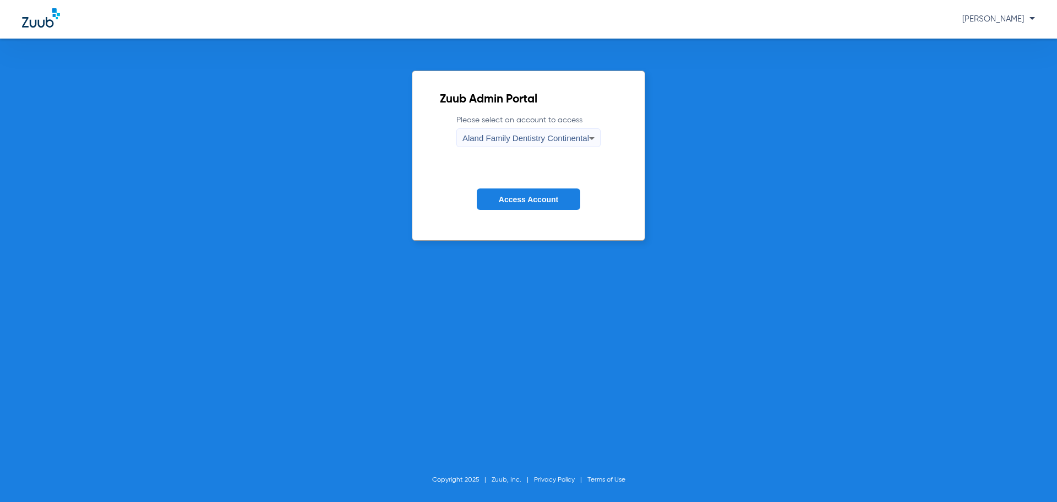
click at [474, 150] on form "Please select an account to access Aland Family Dentistry Continental Access Ac…" at bounding box center [528, 171] width 177 height 112
click at [479, 145] on div "Aland Family Dentistry Continental" at bounding box center [526, 138] width 127 height 19
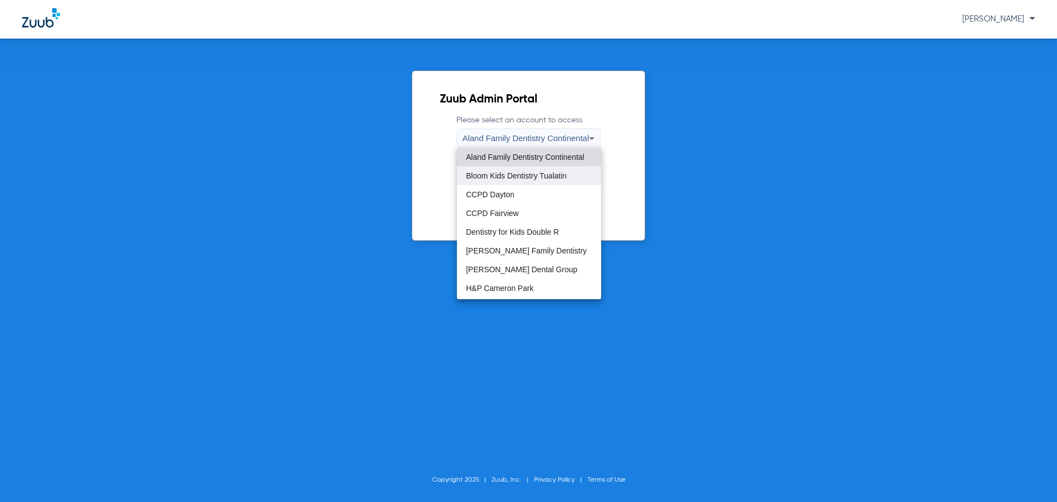
scroll to position [55, 0]
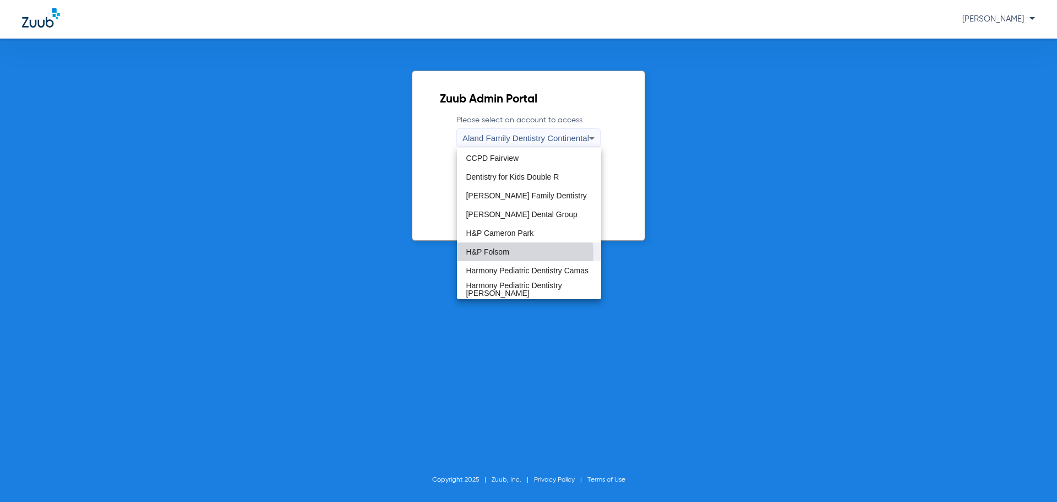
click at [503, 254] on span "H&P Folsom" at bounding box center [487, 252] width 43 height 8
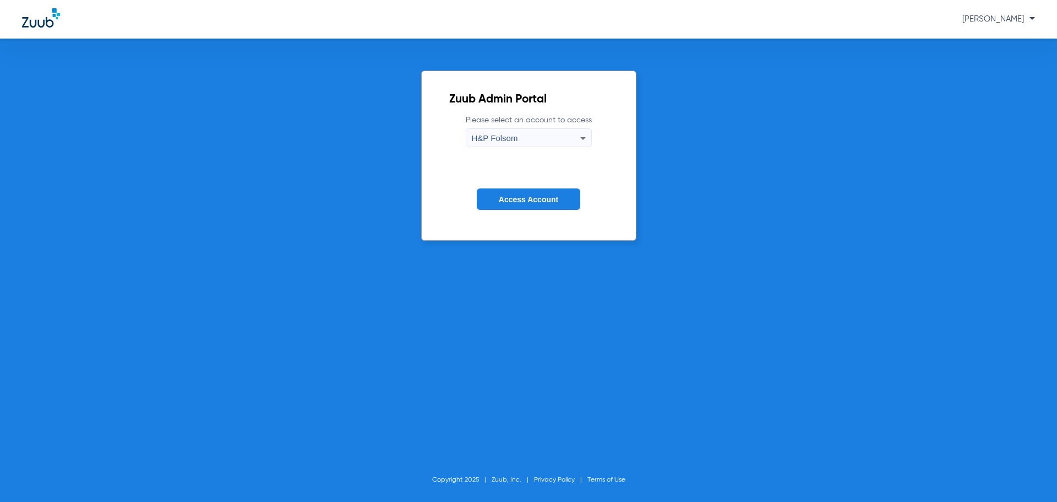
click at [493, 199] on button "Access Account" at bounding box center [529, 198] width 104 height 21
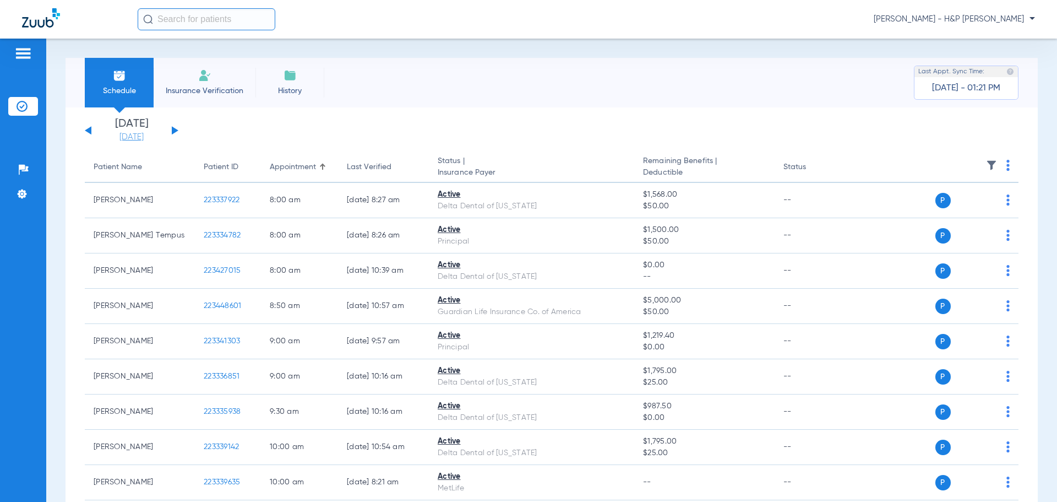
click at [143, 135] on link "[DATE]" at bounding box center [132, 137] width 66 height 11
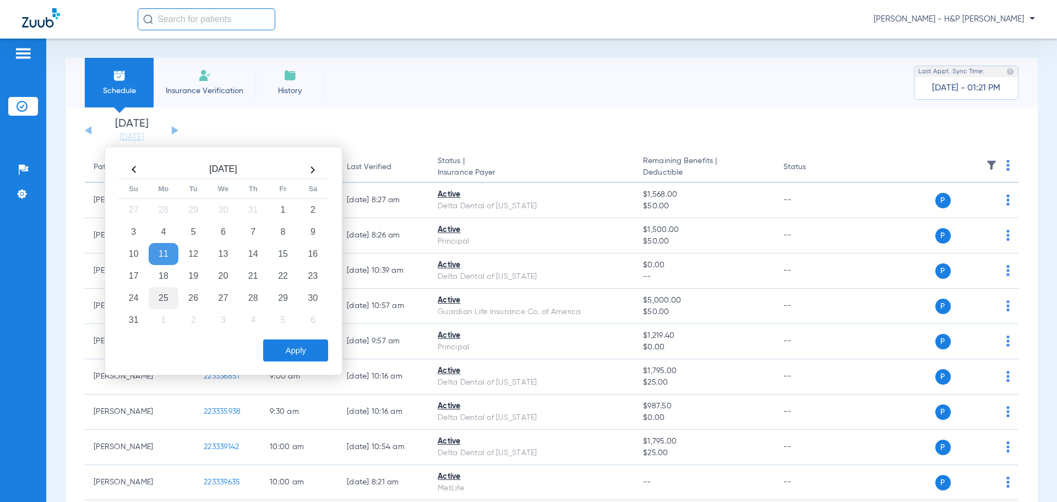
click at [159, 296] on td "25" at bounding box center [164, 298] width 30 height 22
click at [311, 344] on button "Apply" at bounding box center [295, 350] width 65 height 22
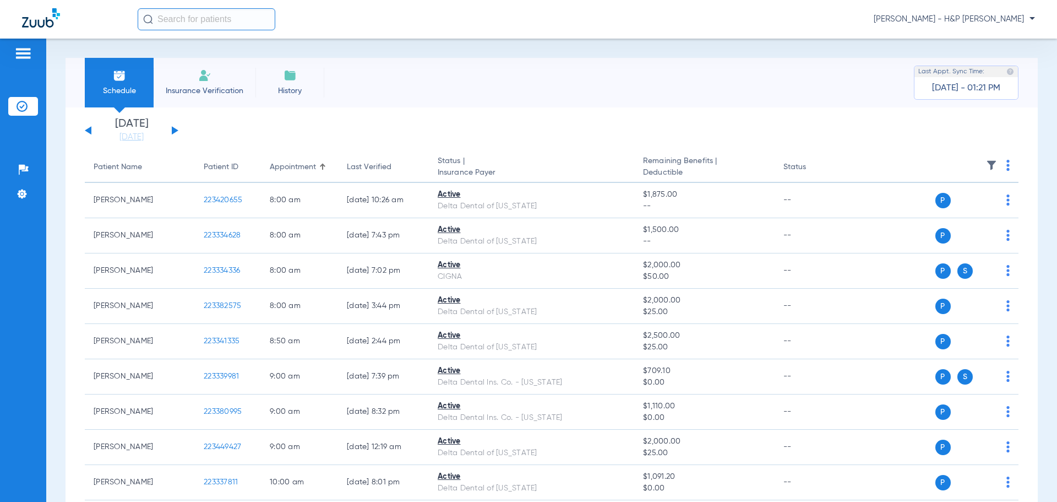
click at [1002, 168] on th at bounding box center [934, 167] width 170 height 31
click at [1007, 167] on img at bounding box center [1008, 165] width 3 height 11
click at [940, 205] on span "Verify All" at bounding box center [958, 209] width 69 height 8
